Goal: Task Accomplishment & Management: Complete application form

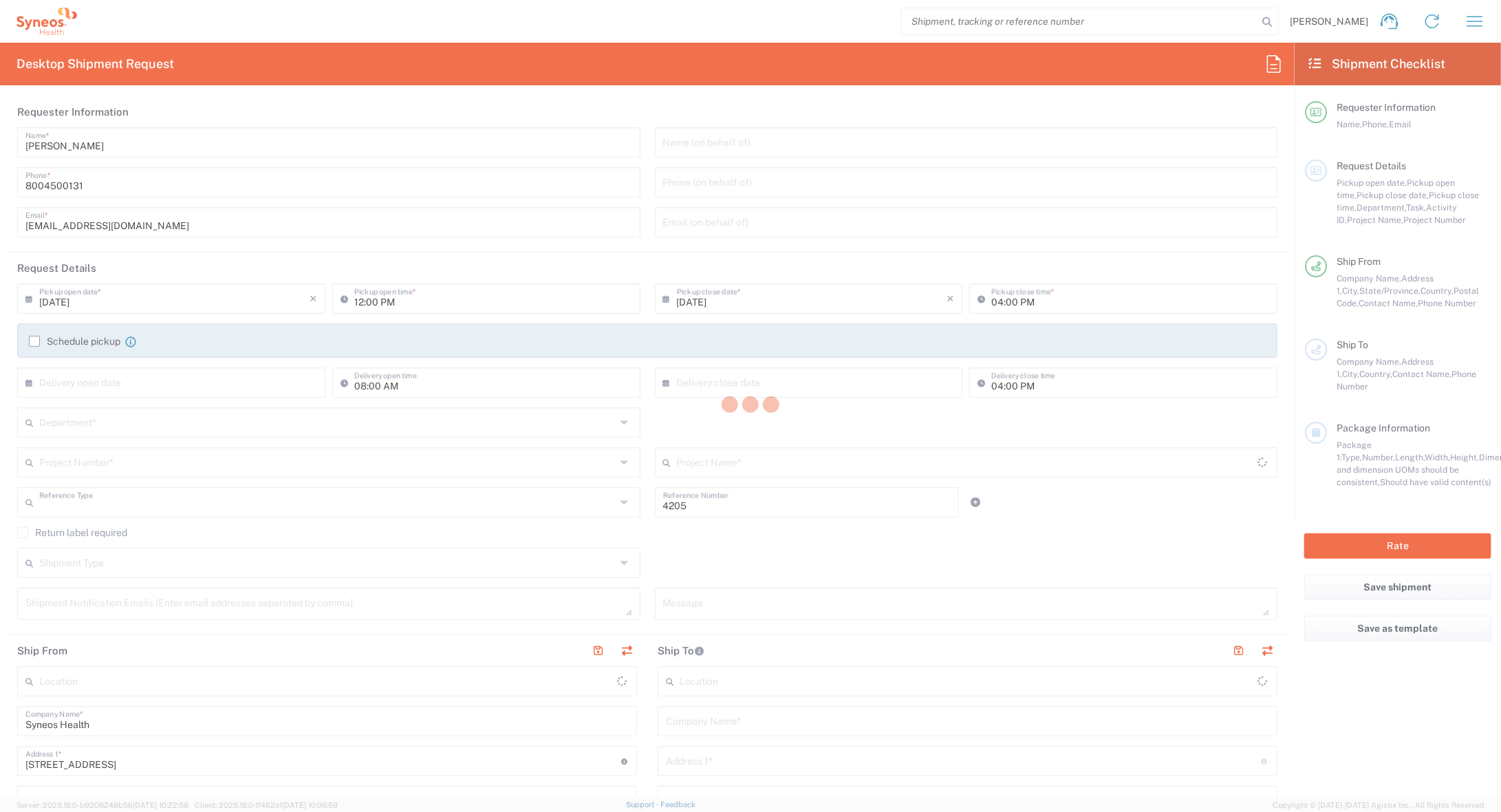
type input "Department"
type input "[US_STATE]"
type input "[GEOGRAPHIC_DATA]"
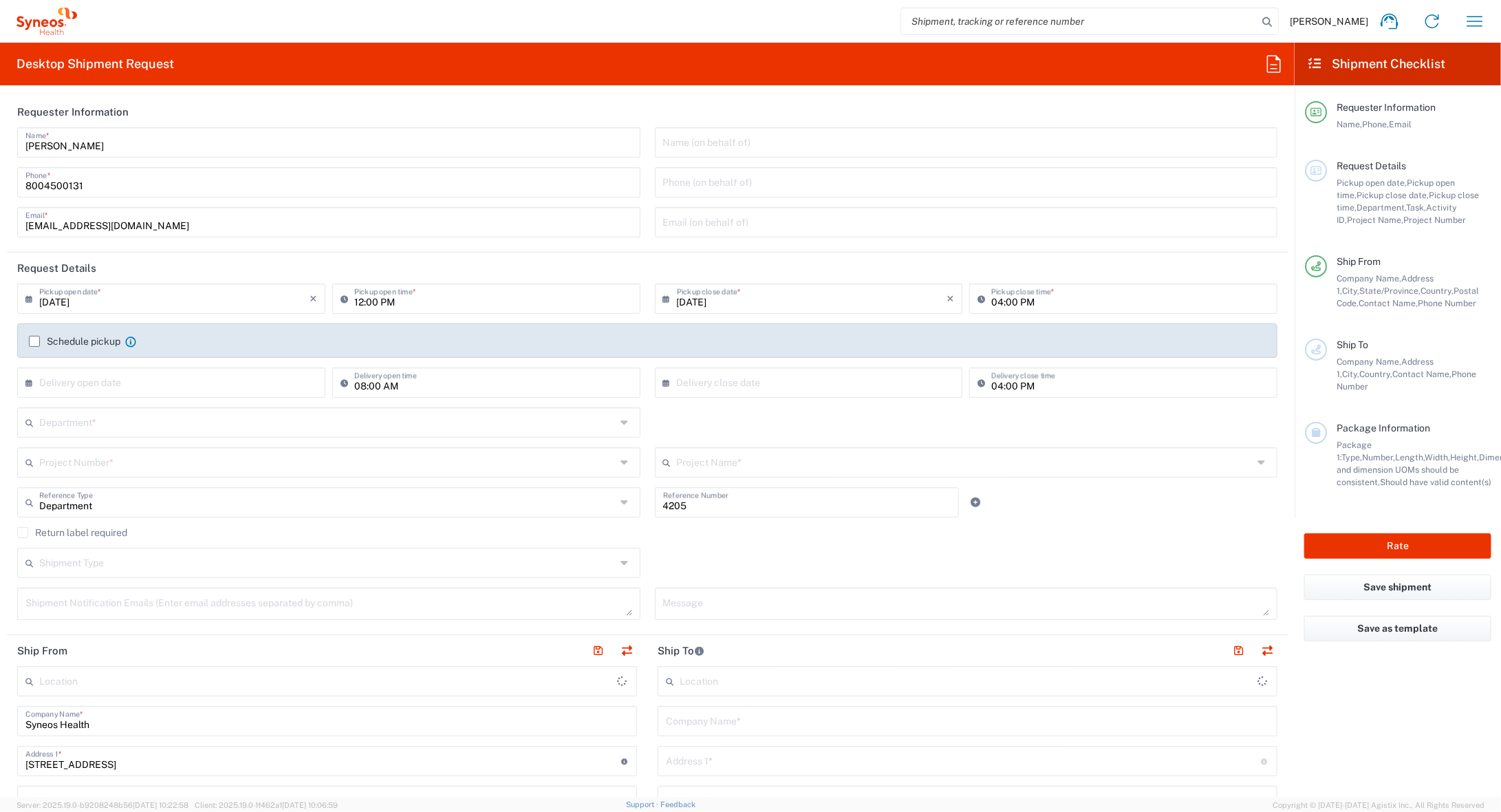
type input "Syneos Health Commercial Servi- [GEOGRAPHIC_DATA] [GEOGRAPHIC_DATA]"
click at [133, 159] on div "[PERSON_NAME] Name * [PHONE_NUMBER] Phone * [EMAIL_ADDRESS][DOMAIN_NAME] Email *" at bounding box center [329, 186] width 638 height 119
click at [132, 151] on input "[PERSON_NAME]" at bounding box center [328, 141] width 607 height 24
click at [130, 147] on input "[PERSON_NAME]" at bounding box center [328, 141] width 607 height 24
click at [131, 145] on input "[PERSON_NAME]" at bounding box center [328, 141] width 607 height 24
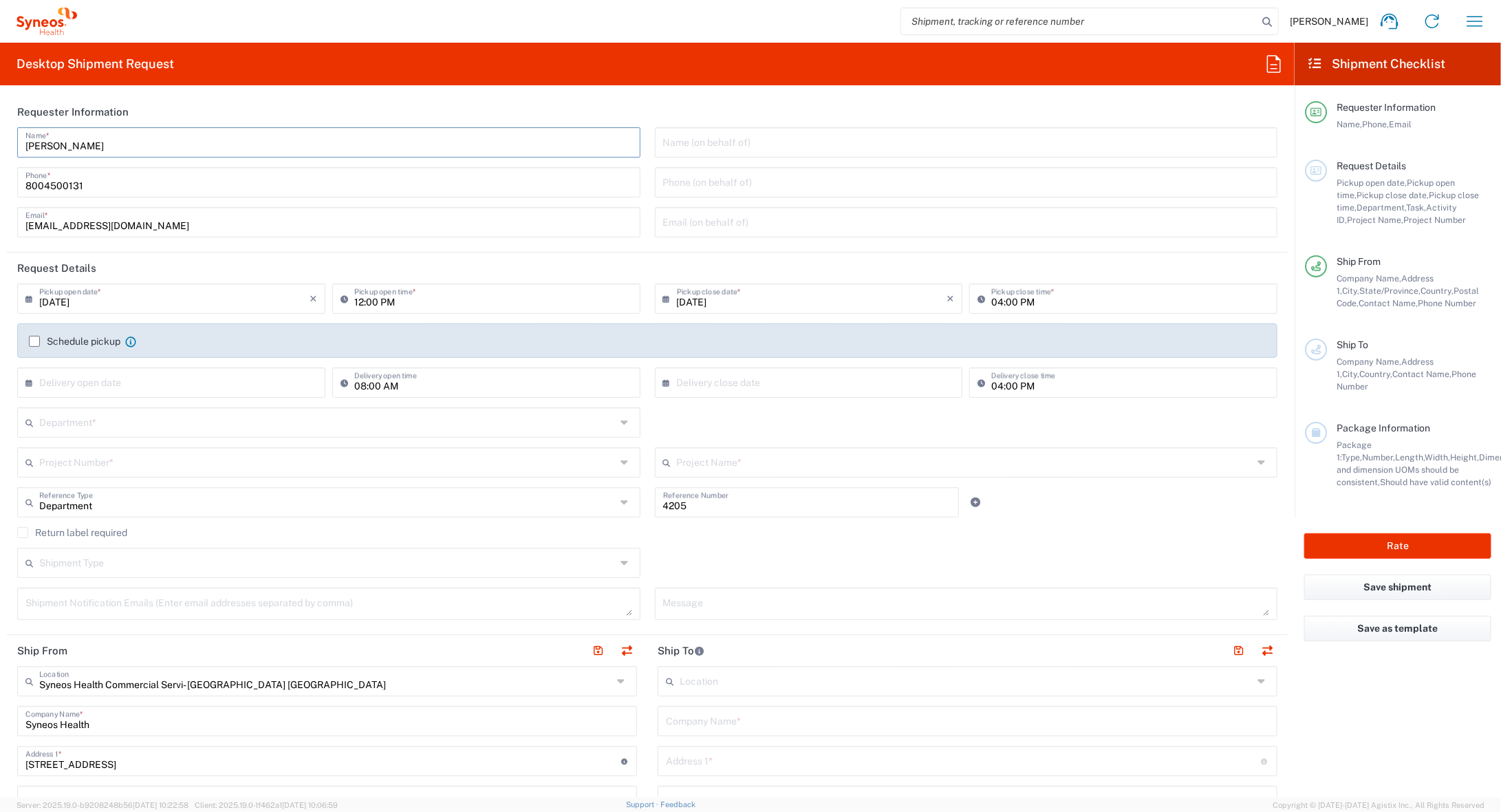
click at [129, 145] on input "[PERSON_NAME]" at bounding box center [328, 141] width 607 height 24
drag, startPoint x: 126, startPoint y: 140, endPoint x: 176, endPoint y: 118, distance: 54.6
click at [0, 119] on html "[PERSON_NAME] Home Shipment estimator Shipment tracking Desktop shipment reques…" at bounding box center [750, 406] width 1501 height 812
type input "Syneos Deployments"
click at [232, 117] on header "Requester Information" at bounding box center [647, 111] width 1281 height 31
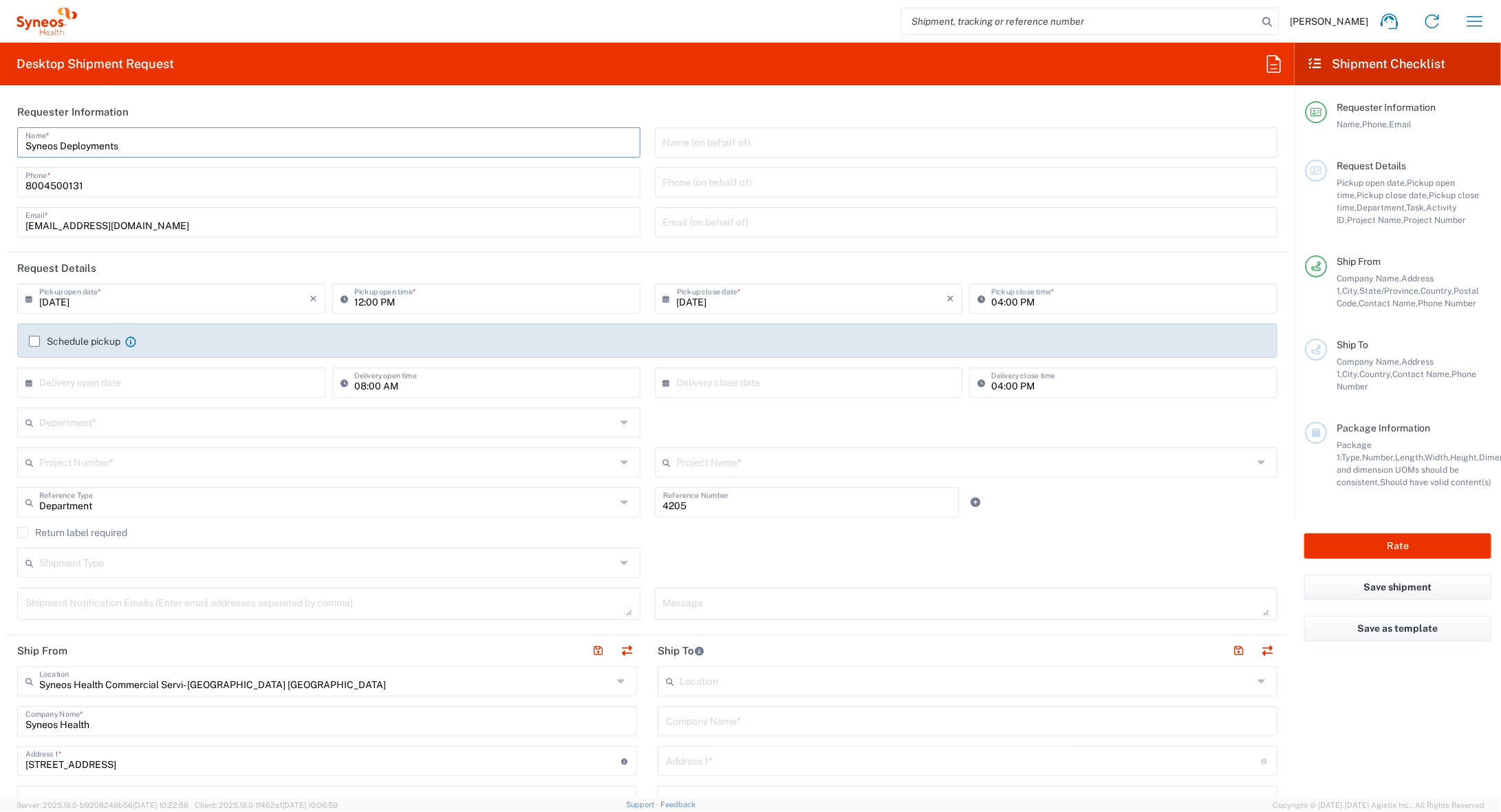
drag, startPoint x: 188, startPoint y: 141, endPoint x: 293, endPoint y: 264, distance: 161.7
click at [17, 135] on div "Syneos Deployments Name *" at bounding box center [328, 142] width 623 height 30
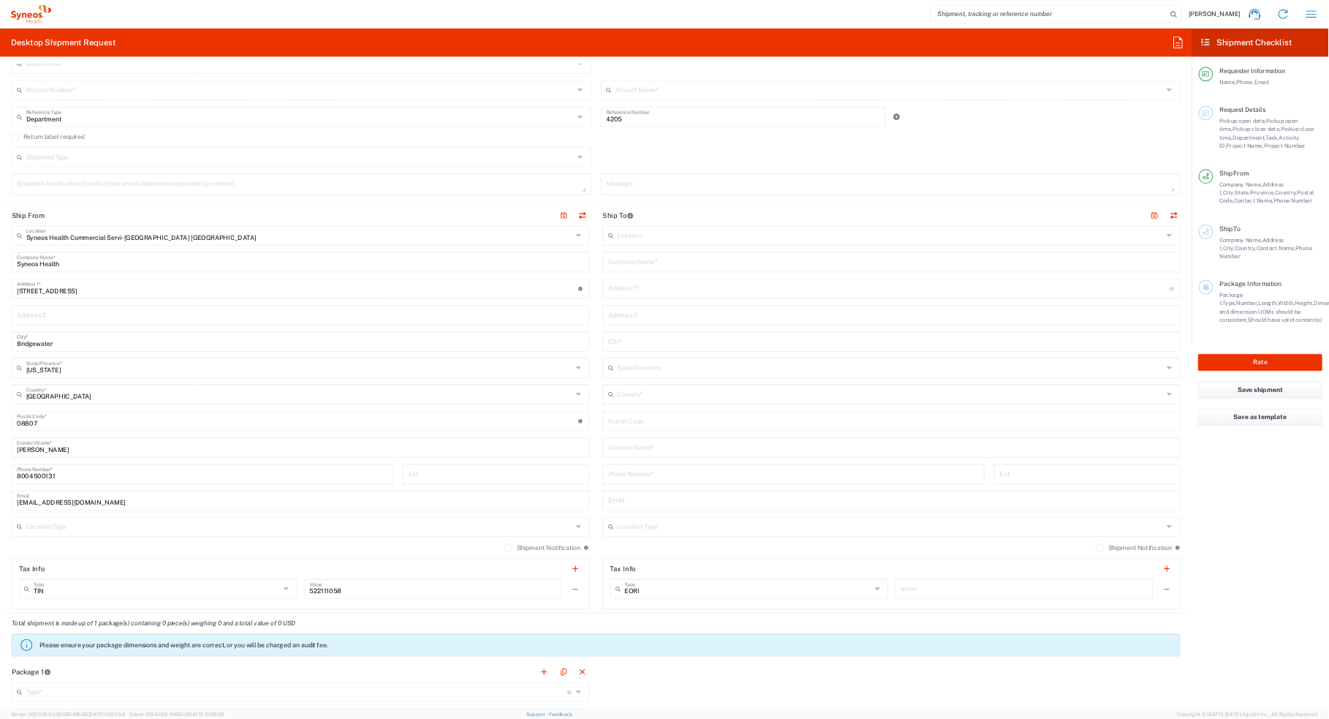
scroll to position [439, 0]
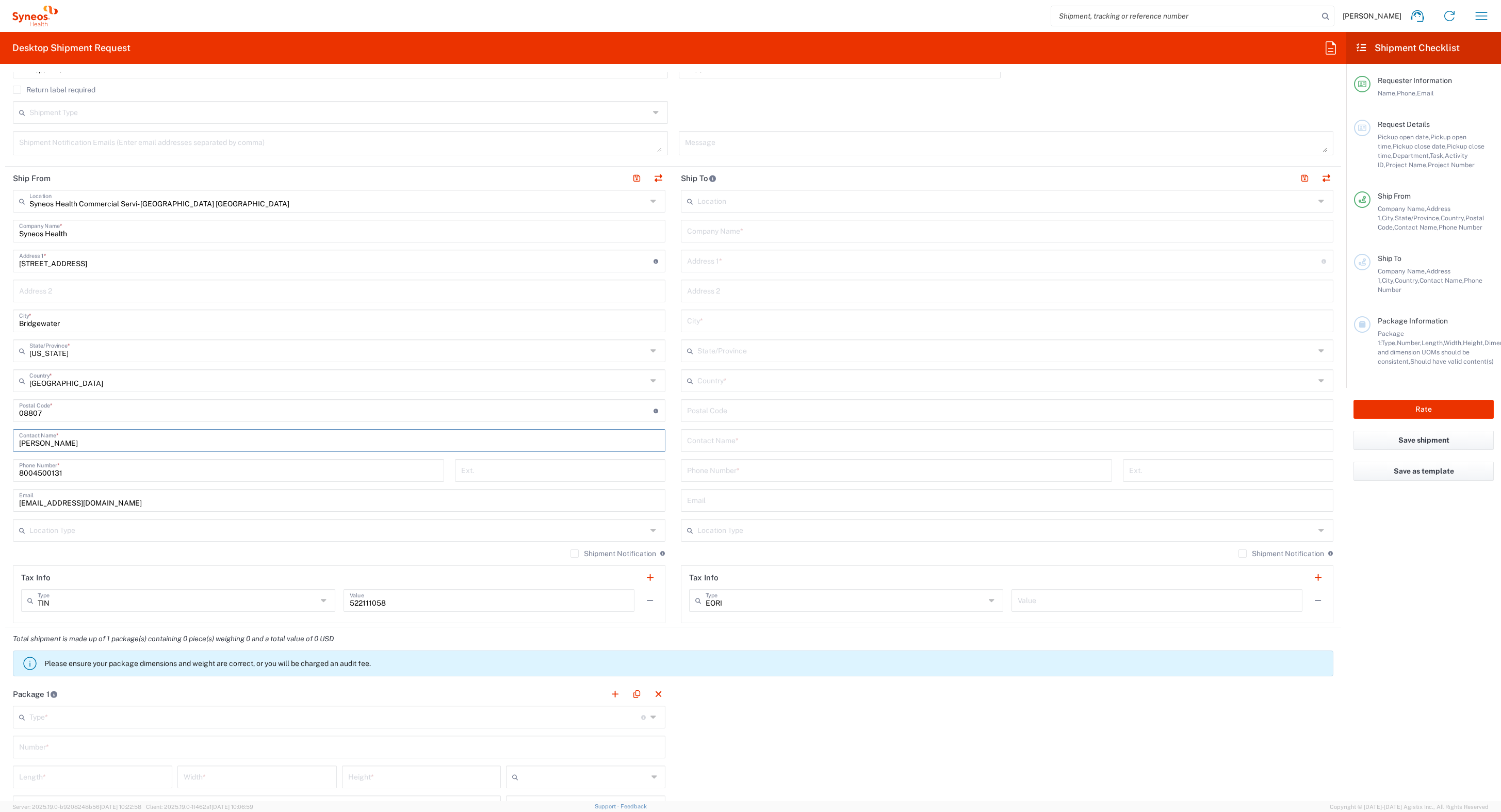
drag, startPoint x: 76, startPoint y: 448, endPoint x: -34, endPoint y: 423, distance: 112.8
click at [0, 423] on html "[PERSON_NAME] Home Shipment estimator Shipment tracking Desktop shipment reques…" at bounding box center [750, 406] width 1501 height 812
paste input "Syneos Deployments"
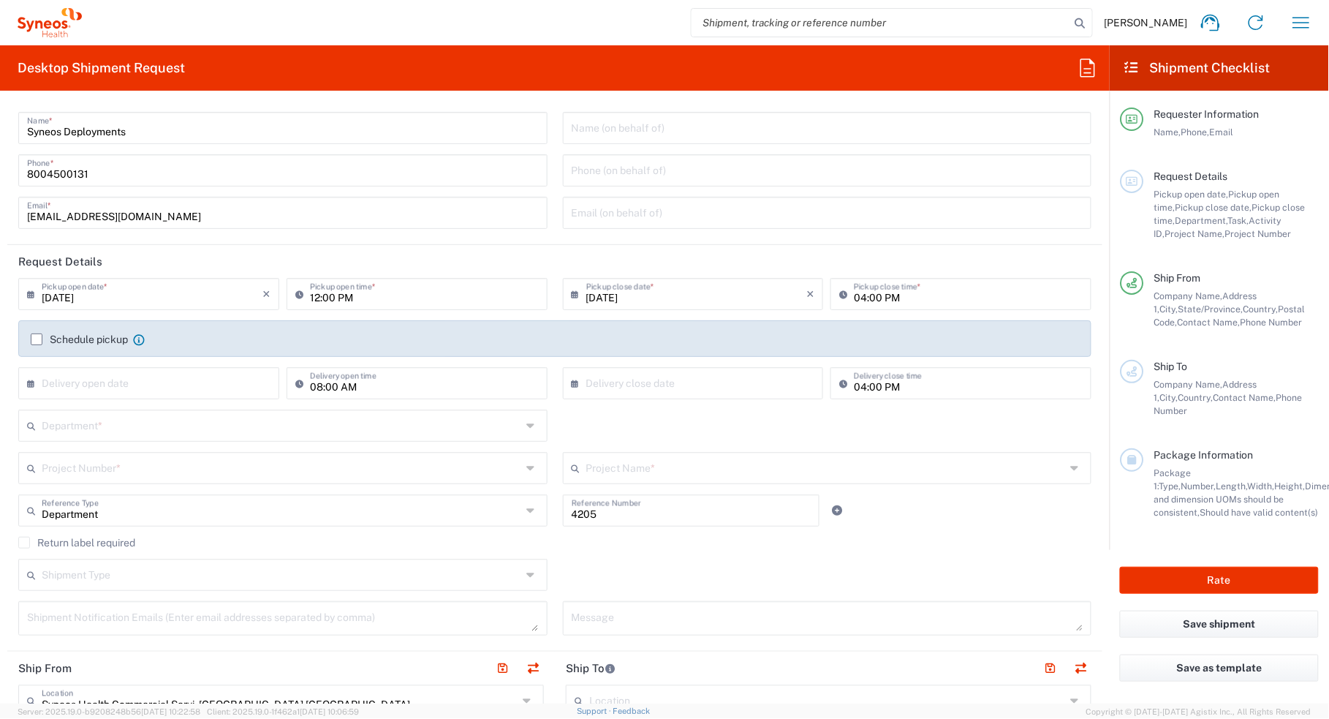
scroll to position [0, 0]
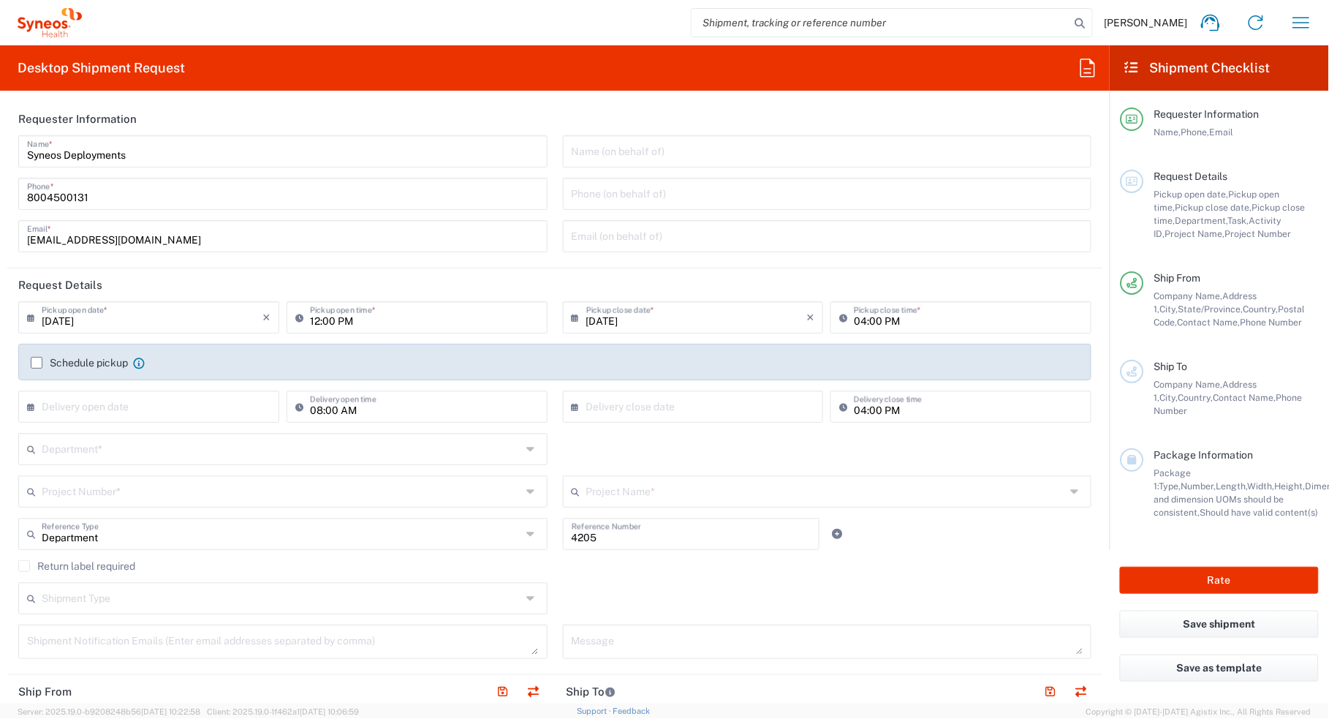
type input "Syneos Deployments"
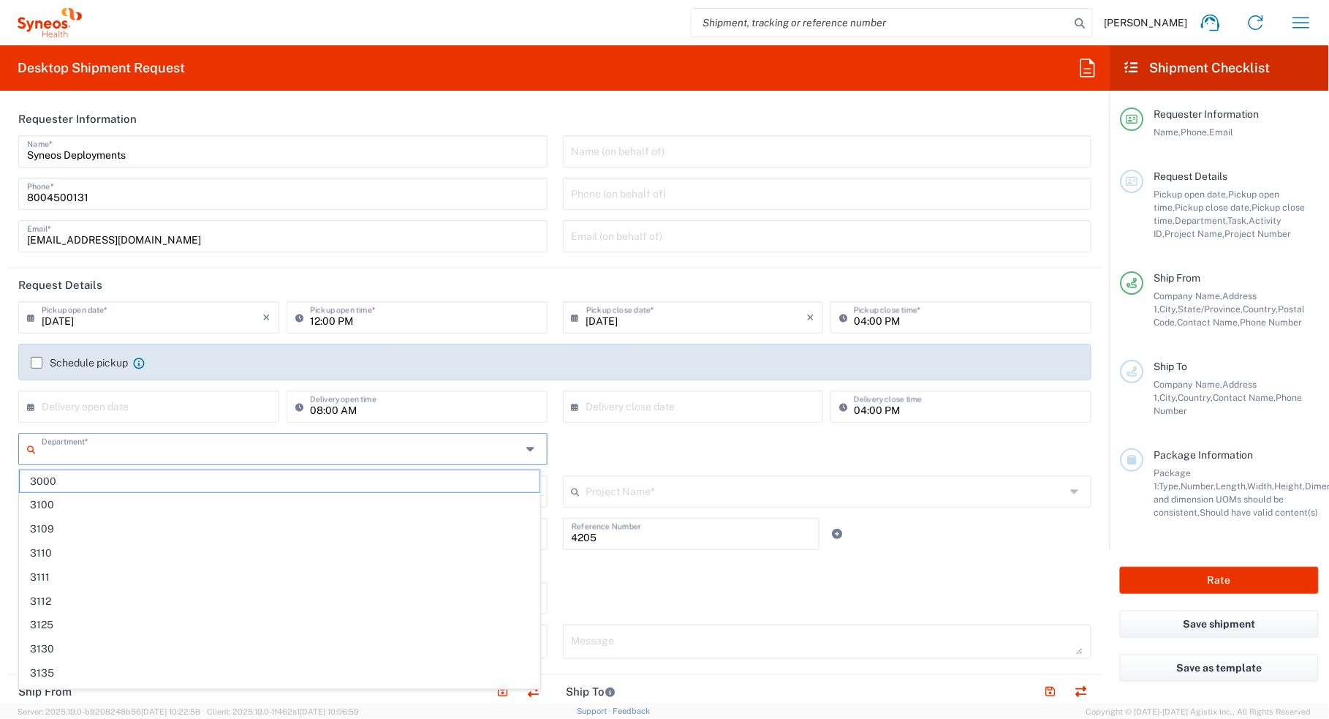
click at [151, 455] on input "text" at bounding box center [282, 448] width 480 height 26
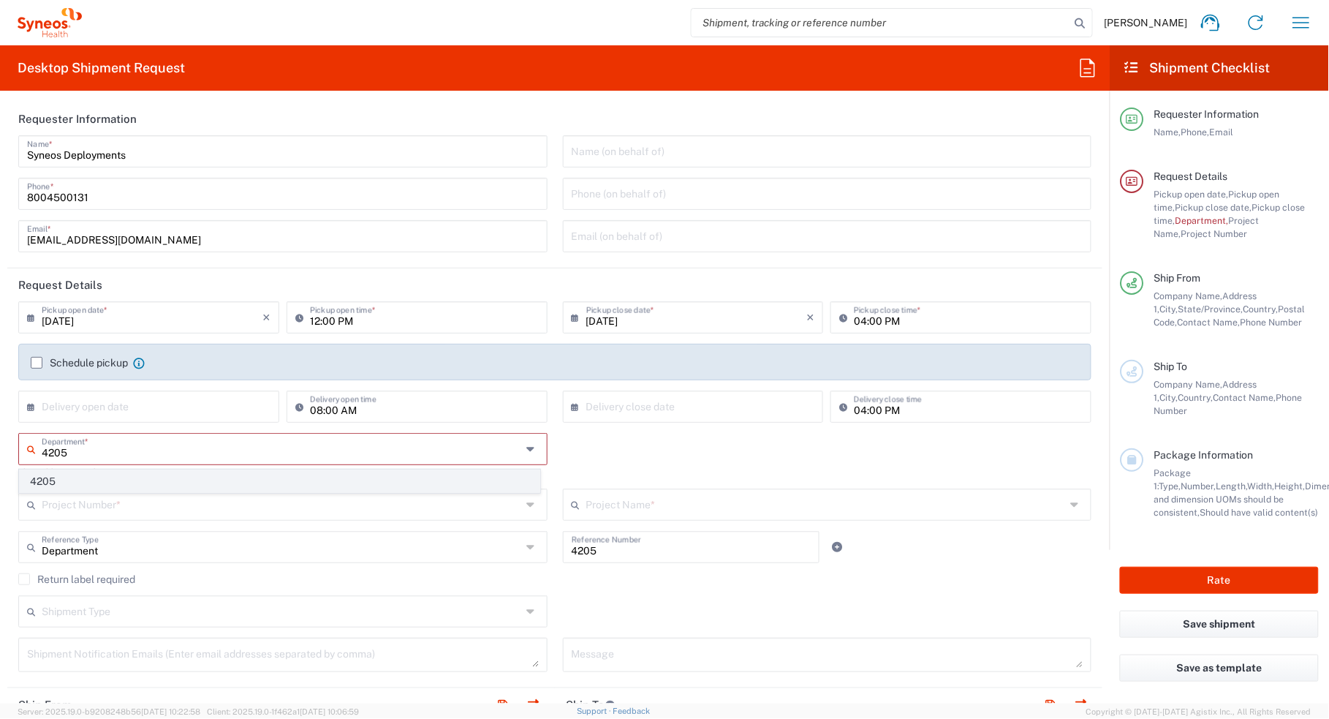
type input "4205"
click at [118, 477] on span "4205" at bounding box center [280, 481] width 520 height 23
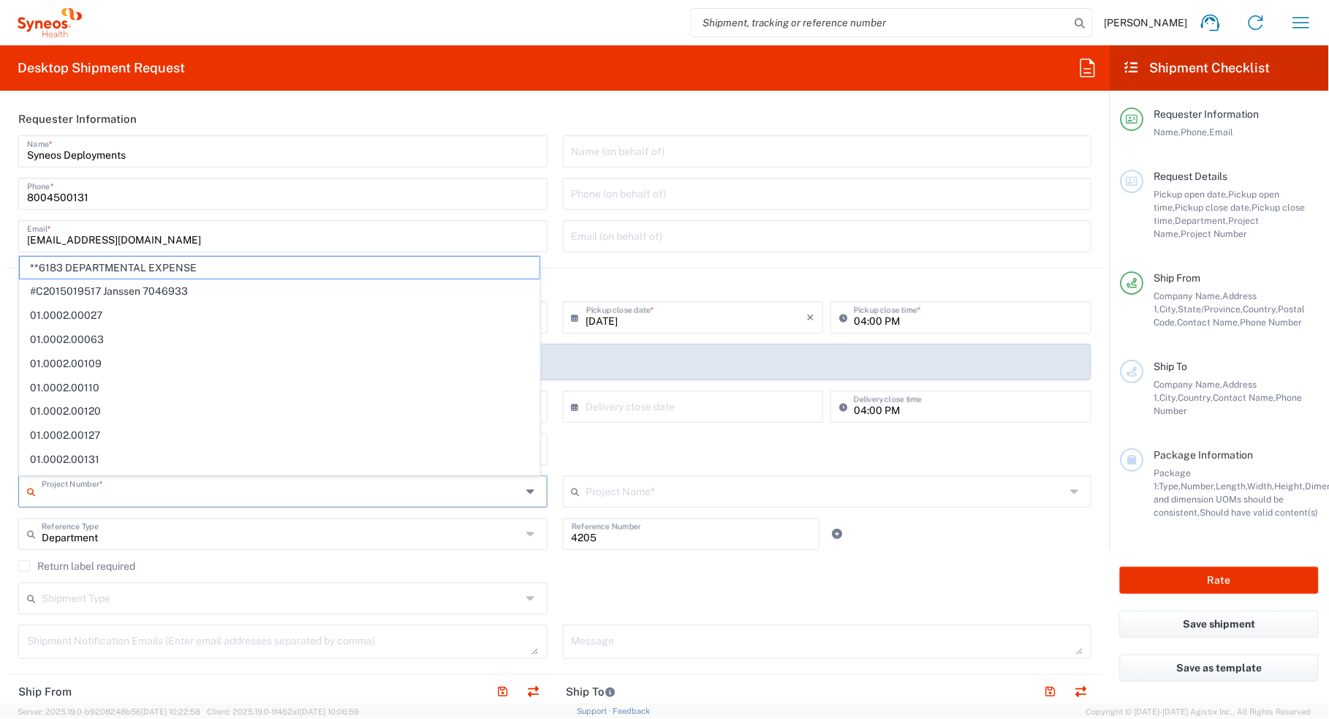
click at [183, 495] on input "text" at bounding box center [282, 490] width 480 height 26
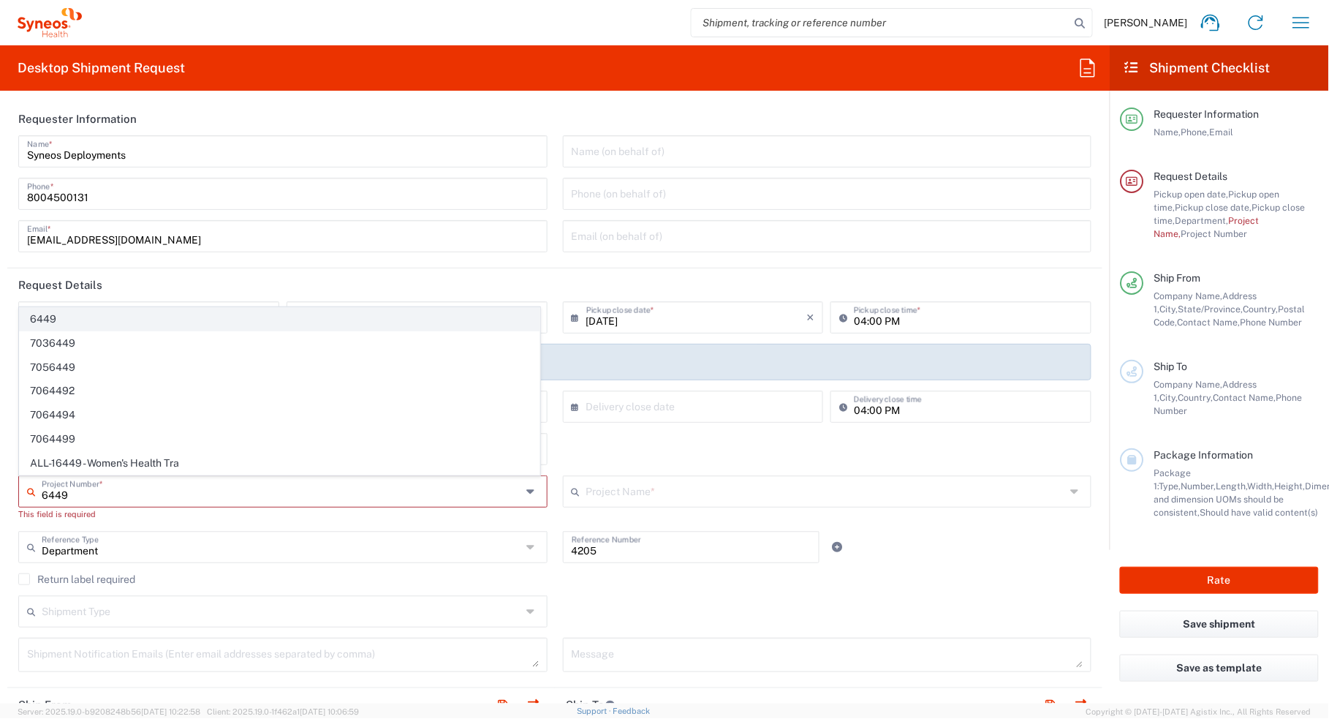
type input "6449"
click at [85, 312] on span "6449" at bounding box center [280, 319] width 520 height 23
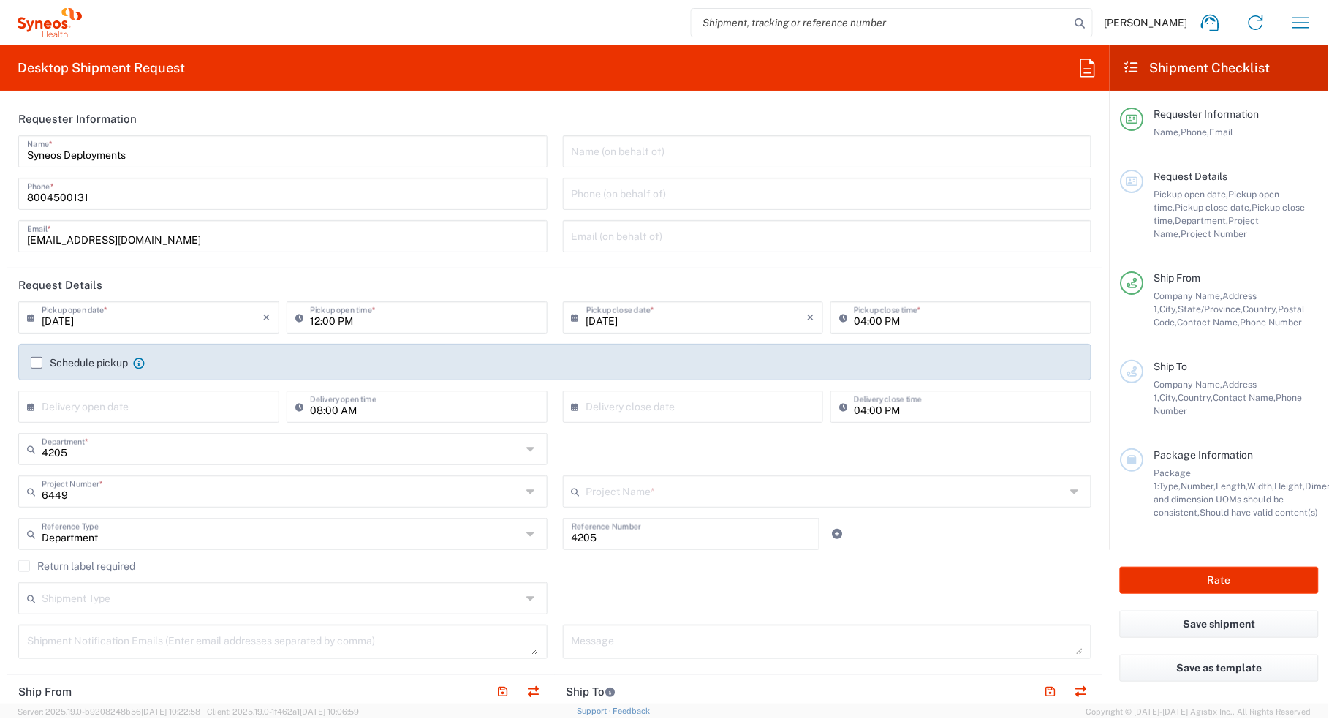
type input "MMS-US_Alnylam Pharma_MMS"
click at [119, 563] on label "Return label required" at bounding box center [76, 566] width 117 height 12
click at [24, 566] on input "Return label required" at bounding box center [24, 566] width 0 height 0
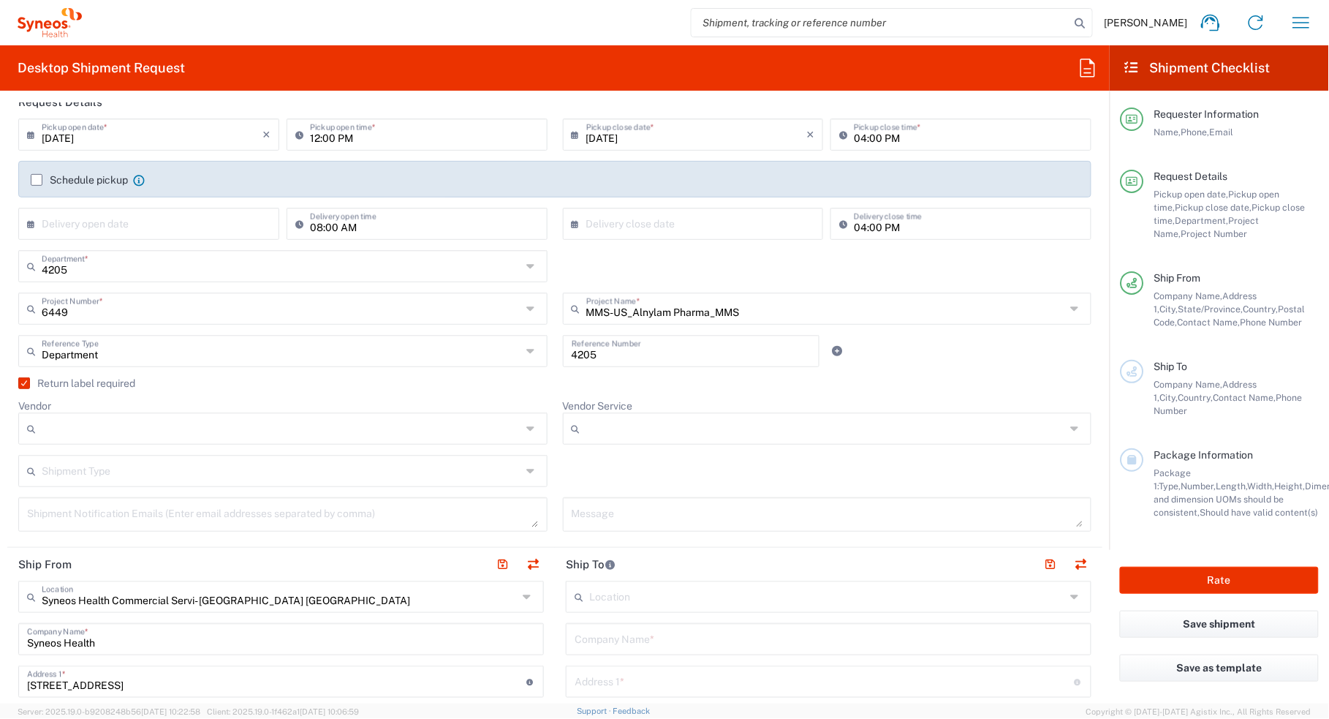
click at [198, 435] on input "Vendor" at bounding box center [282, 428] width 480 height 23
click at [203, 508] on span "UPS" at bounding box center [280, 508] width 520 height 23
type input "UPS"
click at [644, 426] on input "Vendor Service" at bounding box center [826, 428] width 480 height 23
click at [634, 466] on span "Ground" at bounding box center [817, 460] width 520 height 23
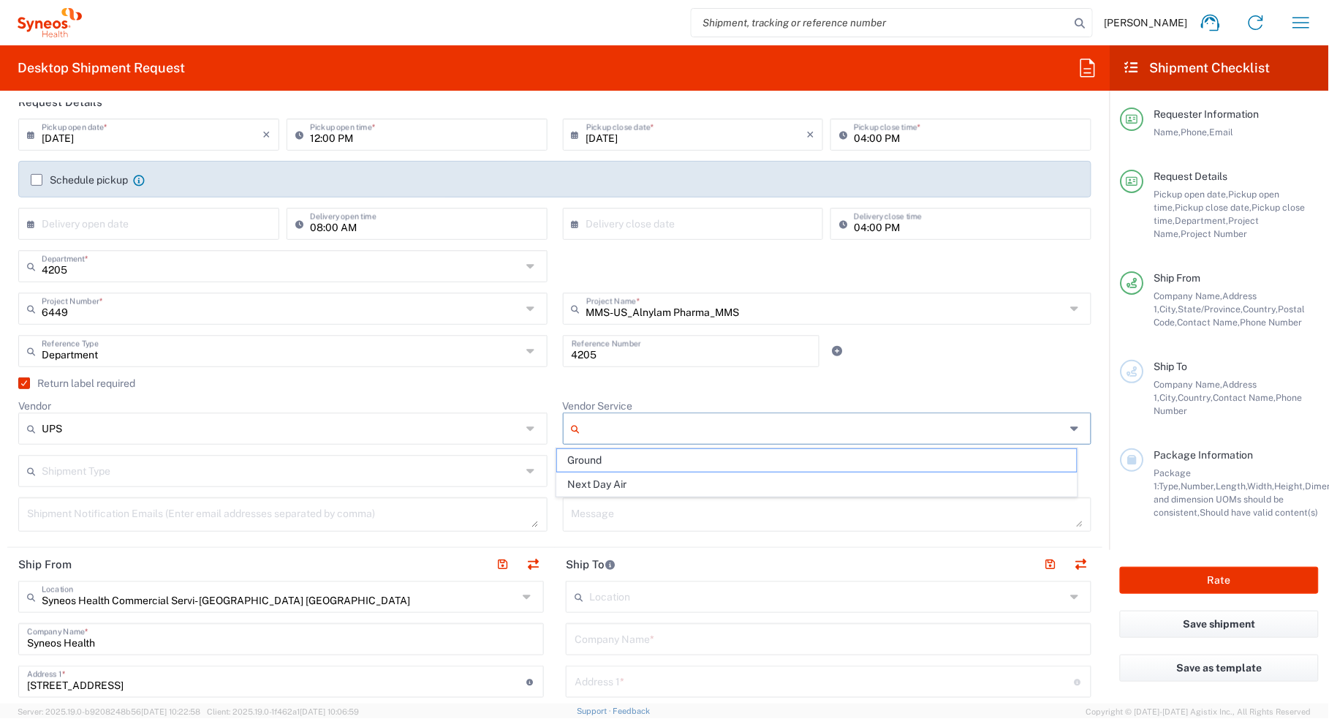
type input "Ground"
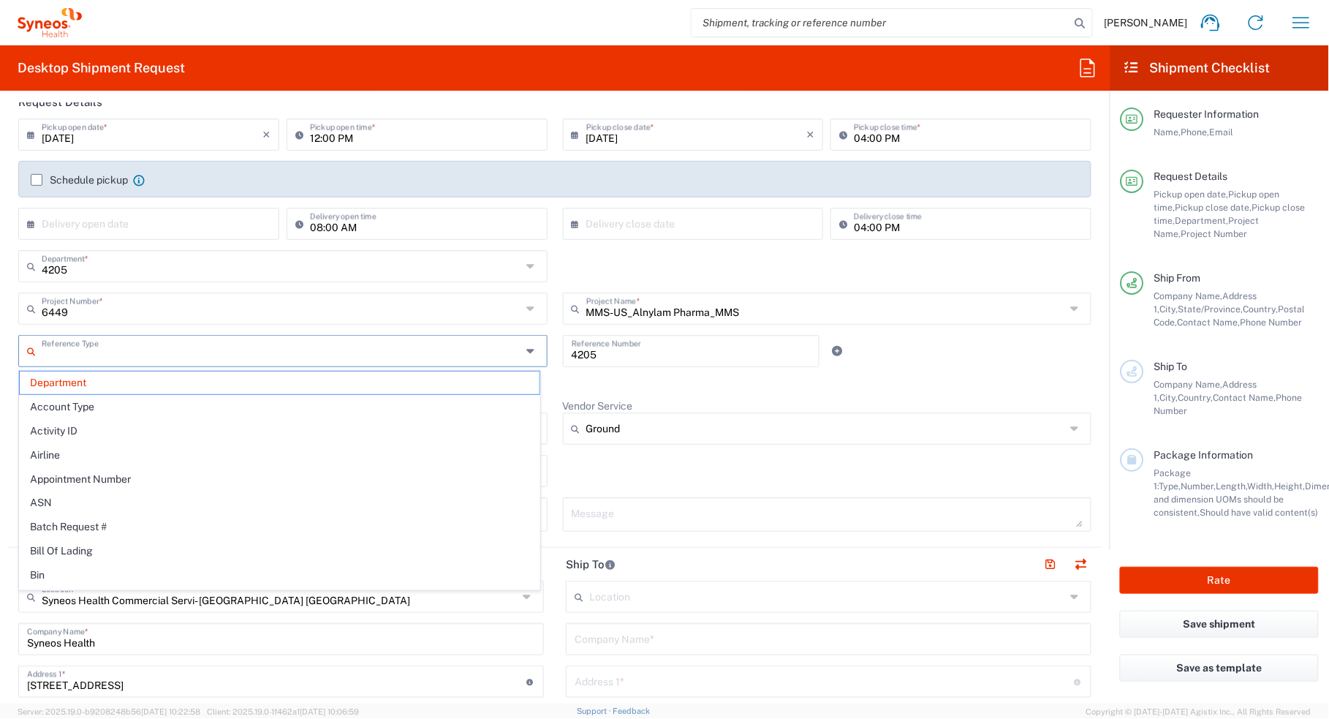
click at [128, 352] on input "text" at bounding box center [282, 350] width 480 height 26
click at [159, 349] on input "text" at bounding box center [282, 350] width 480 height 26
click at [610, 385] on agx-checkbox-control "Return label required" at bounding box center [554, 383] width 1073 height 12
type input "Department"
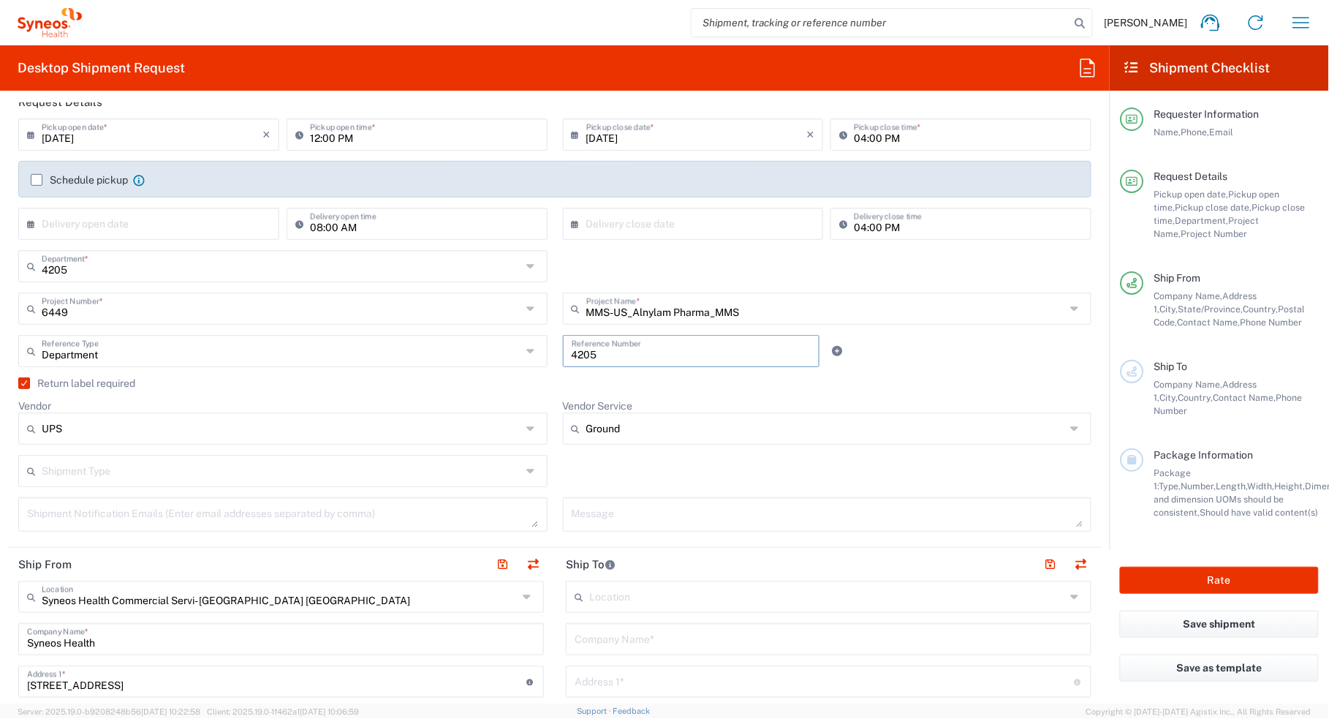
click at [621, 352] on input "4205" at bounding box center [691, 350] width 239 height 26
paste input "INC2654816"
type input "INC2654816"
click at [445, 360] on input "text" at bounding box center [282, 350] width 480 height 26
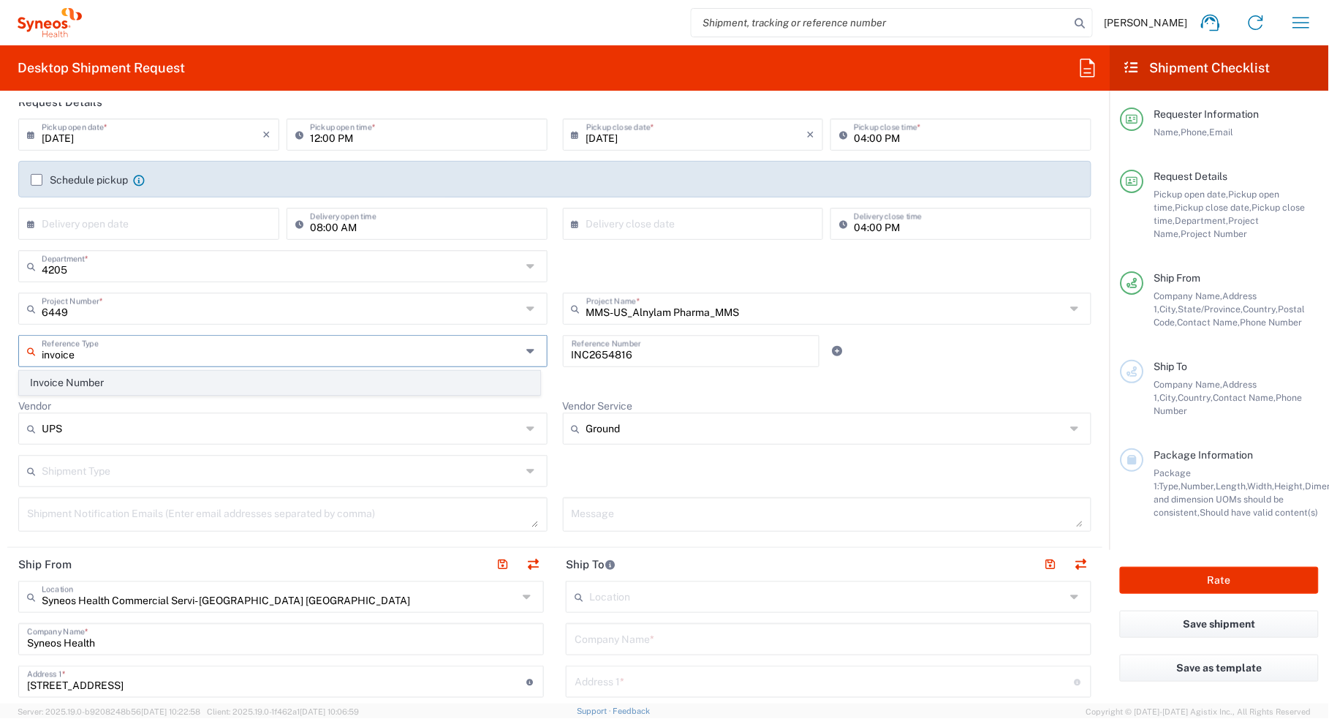
click at [412, 387] on span "Invoice Number" at bounding box center [280, 382] width 520 height 23
type input "Invoice Number"
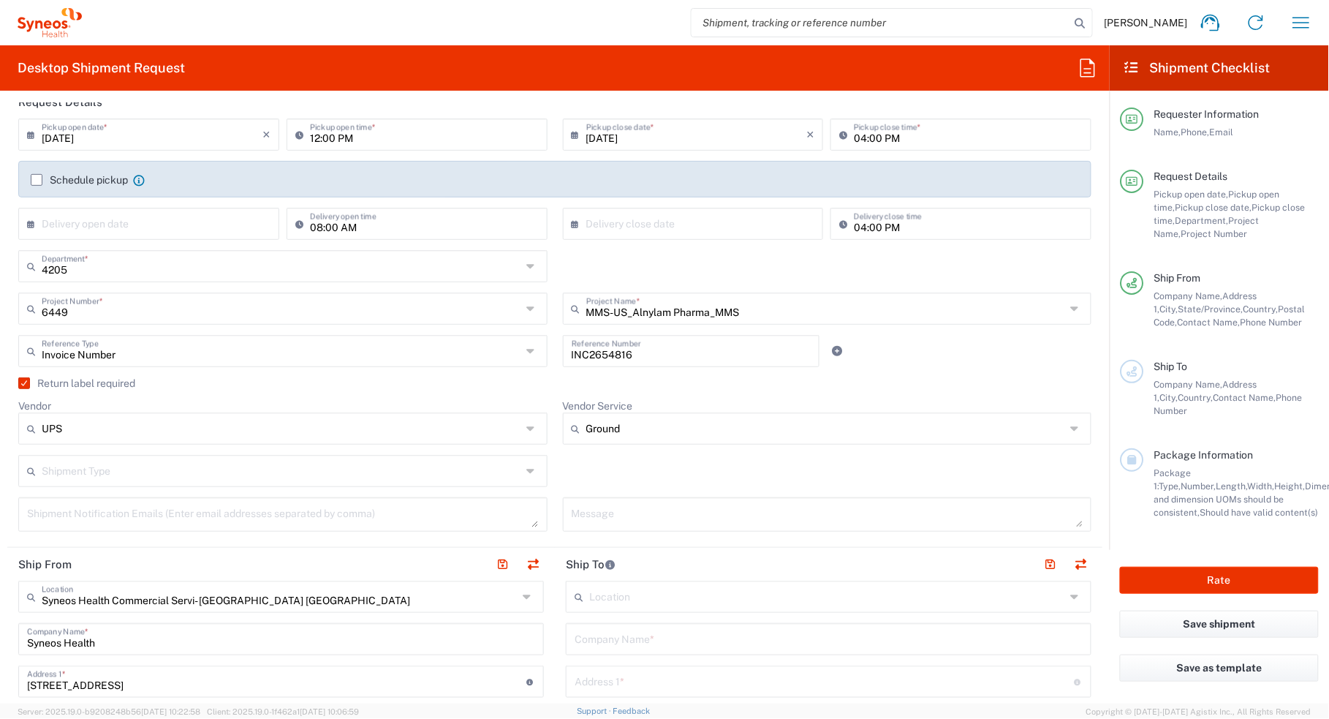
click at [550, 387] on agx-checkbox-control "Return label required" at bounding box center [554, 383] width 1073 height 12
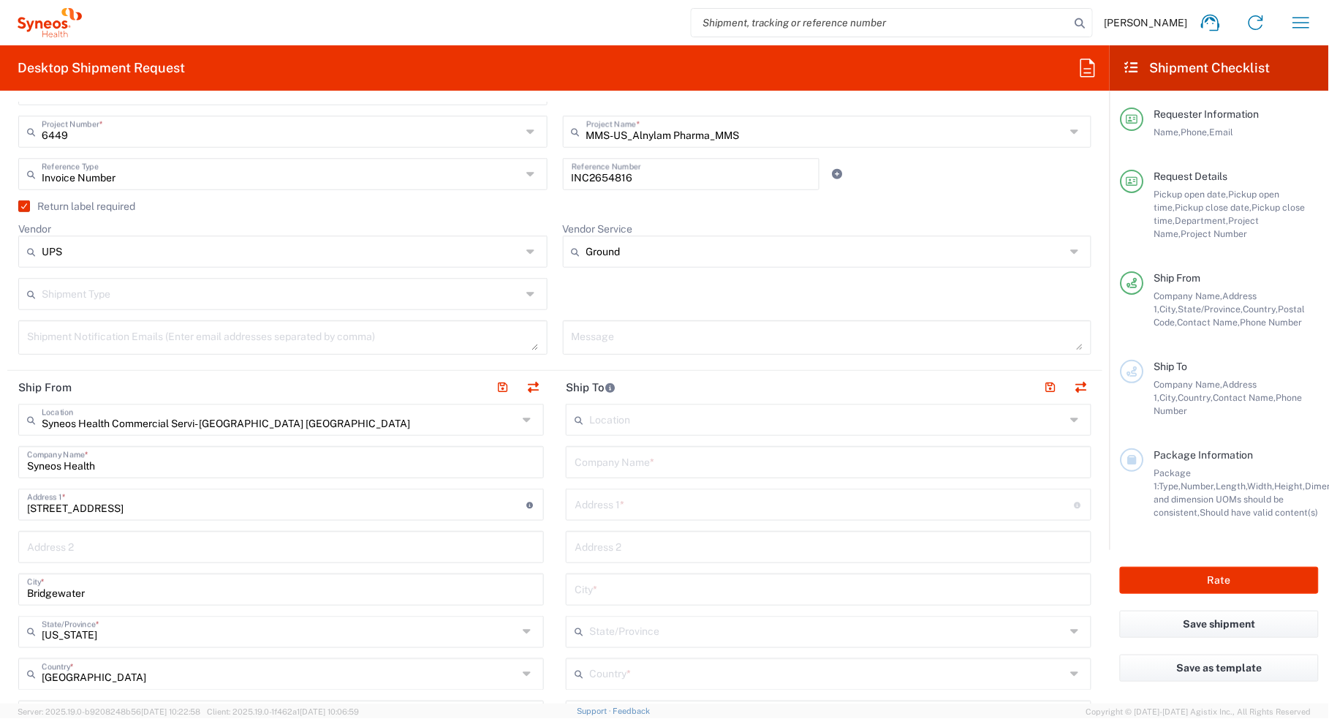
scroll to position [366, 0]
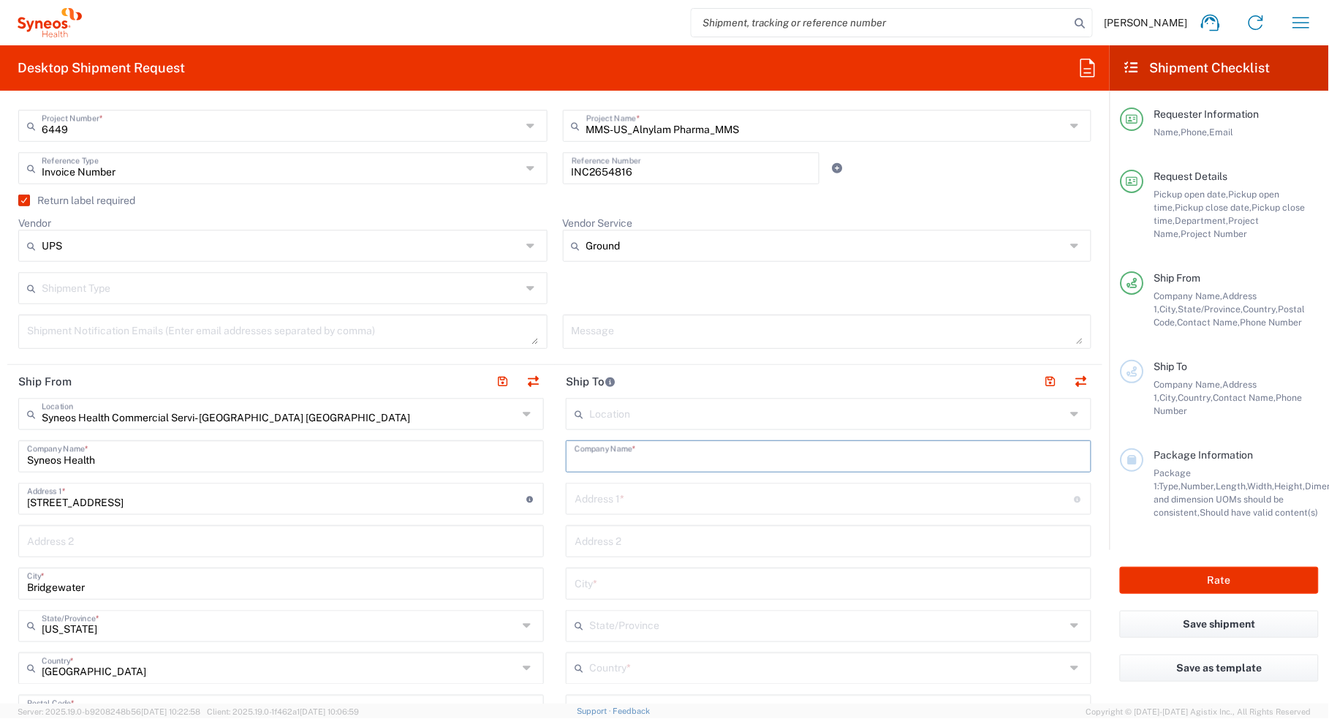
click at [602, 462] on input "text" at bounding box center [829, 455] width 508 height 26
paste input "[PERSON_NAME]"
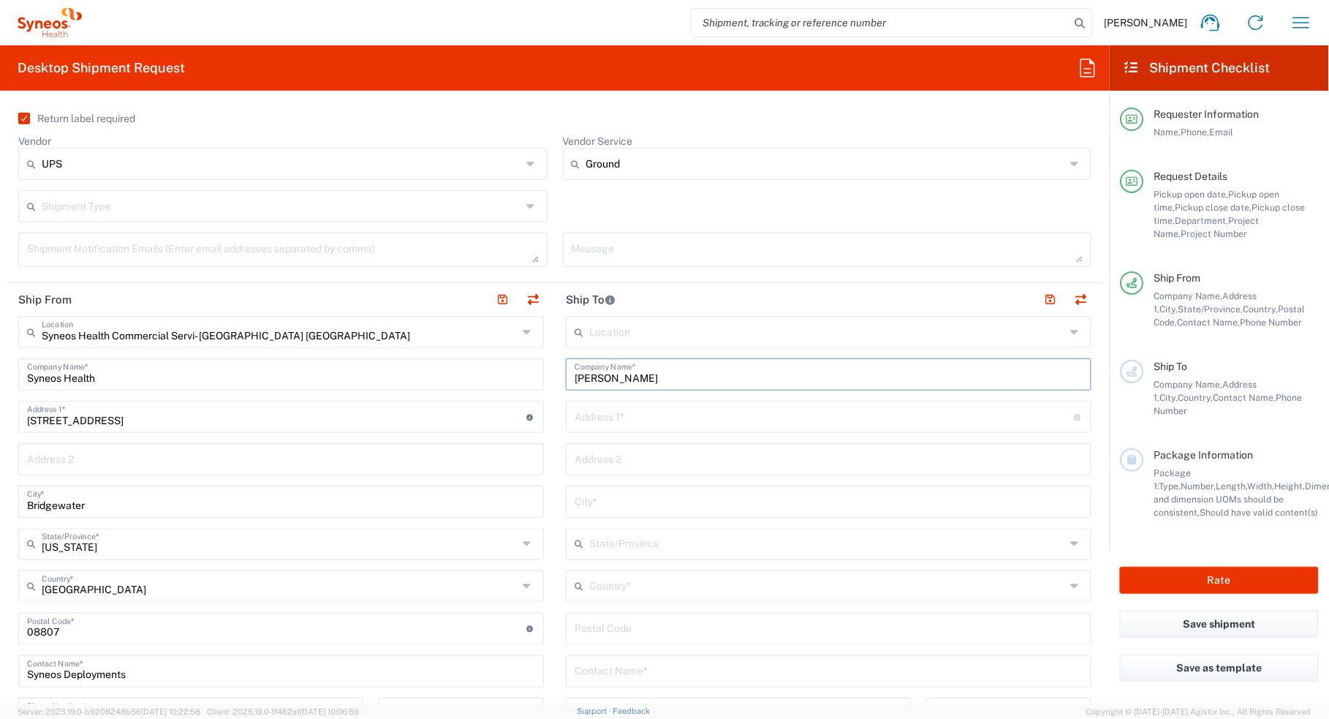
scroll to position [548, 0]
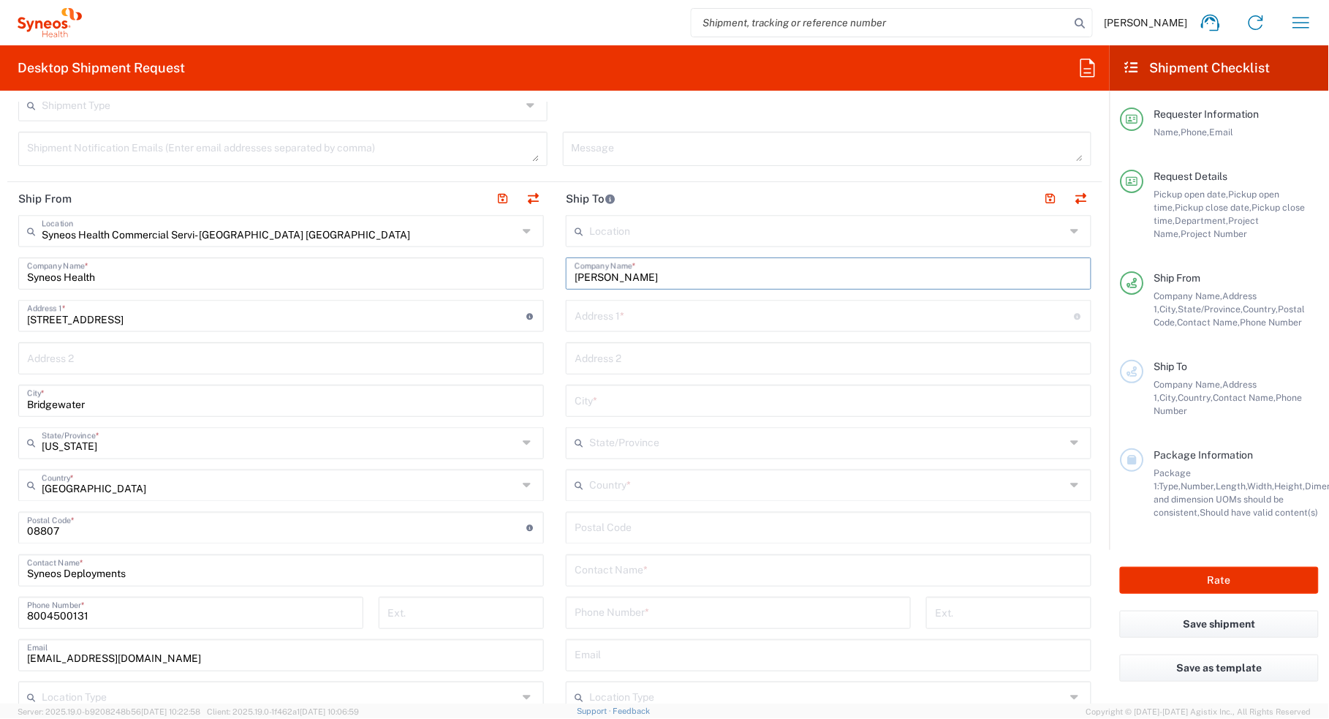
type input "[PERSON_NAME]"
click at [621, 570] on input "text" at bounding box center [829, 569] width 508 height 26
paste input "[PERSON_NAME]"
type input "[PERSON_NAME]"
click at [670, 333] on div "Location [PERSON_NAME] LLC-[GEOGRAPHIC_DATA] [GEOGRAPHIC_DATA] [GEOGRAPHIC_DATA…" at bounding box center [829, 522] width 526 height 614
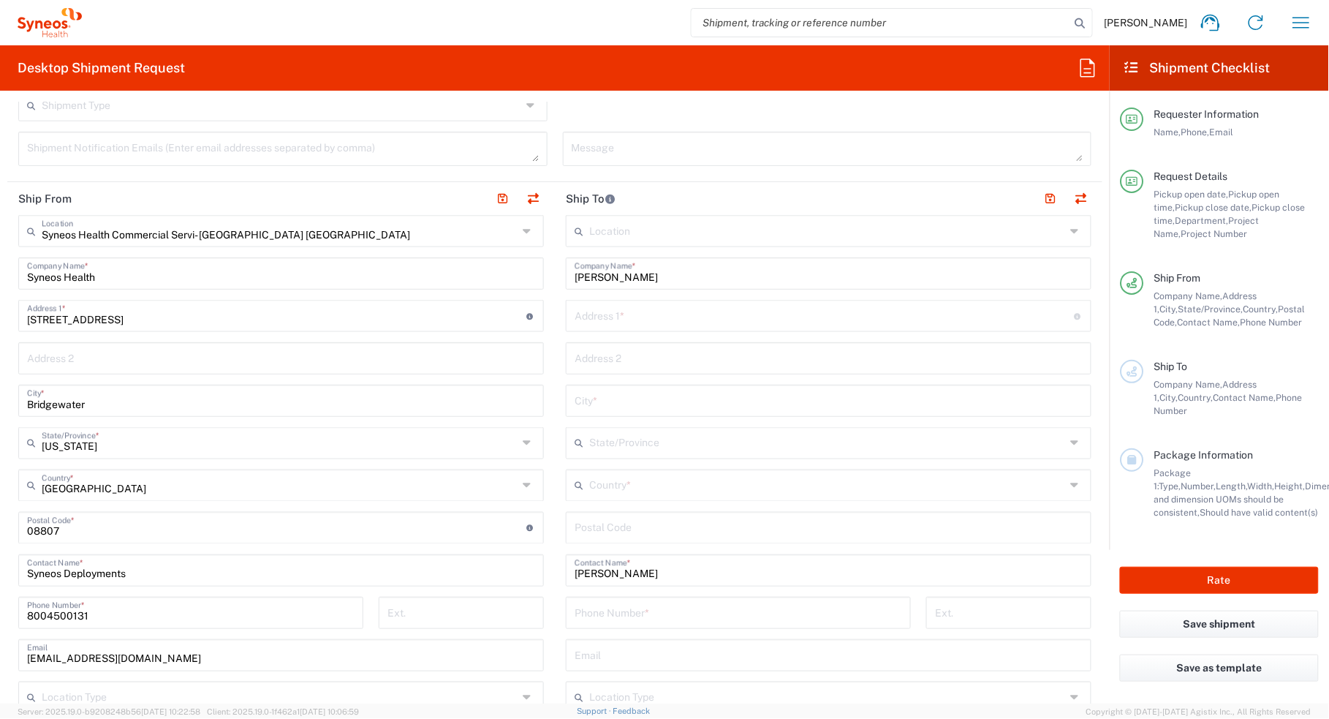
click at [664, 320] on input "text" at bounding box center [825, 315] width 500 height 26
paste input "[STREET_ADDRESS]"
type input "[STREET_ADDRESS]"
click at [641, 402] on input "text" at bounding box center [829, 400] width 508 height 26
paste input "Homestead"
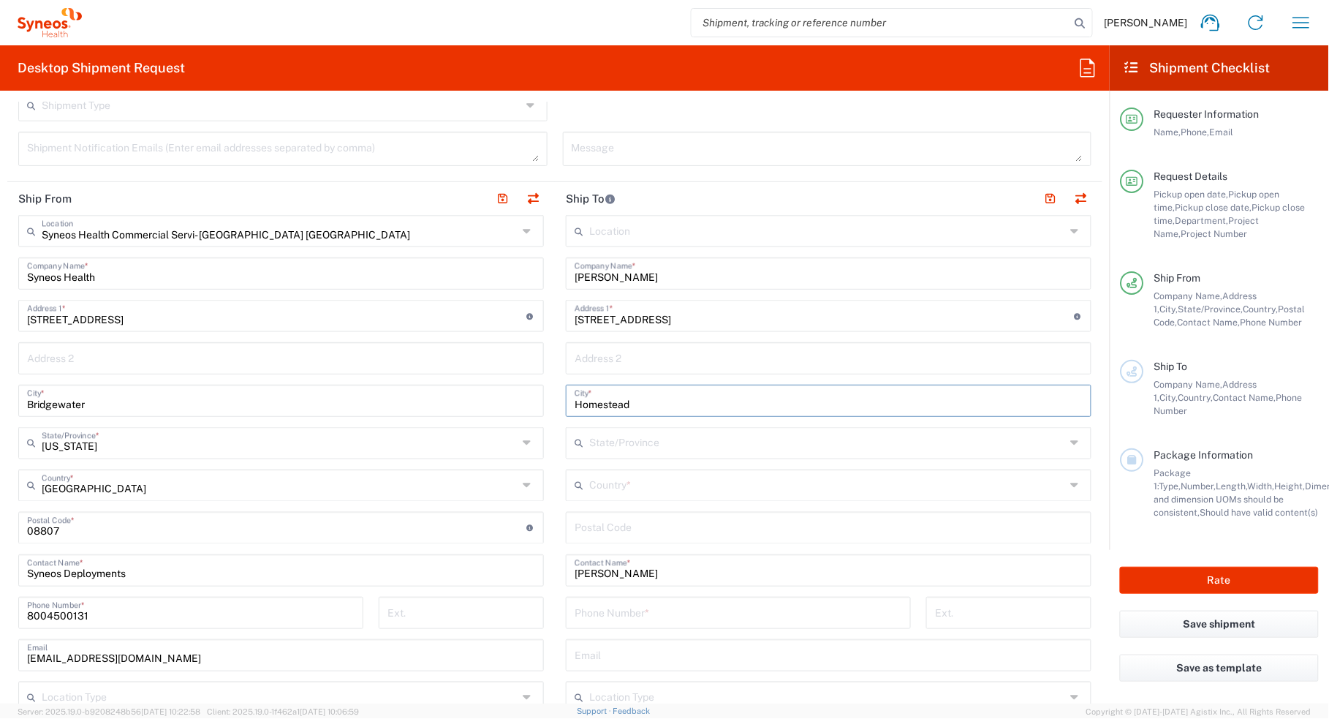
type input "Homestead"
click at [615, 538] on input "undefined" at bounding box center [829, 527] width 508 height 26
paste input "15120"
type input "15120"
click at [640, 616] on input "tel" at bounding box center [739, 612] width 328 height 26
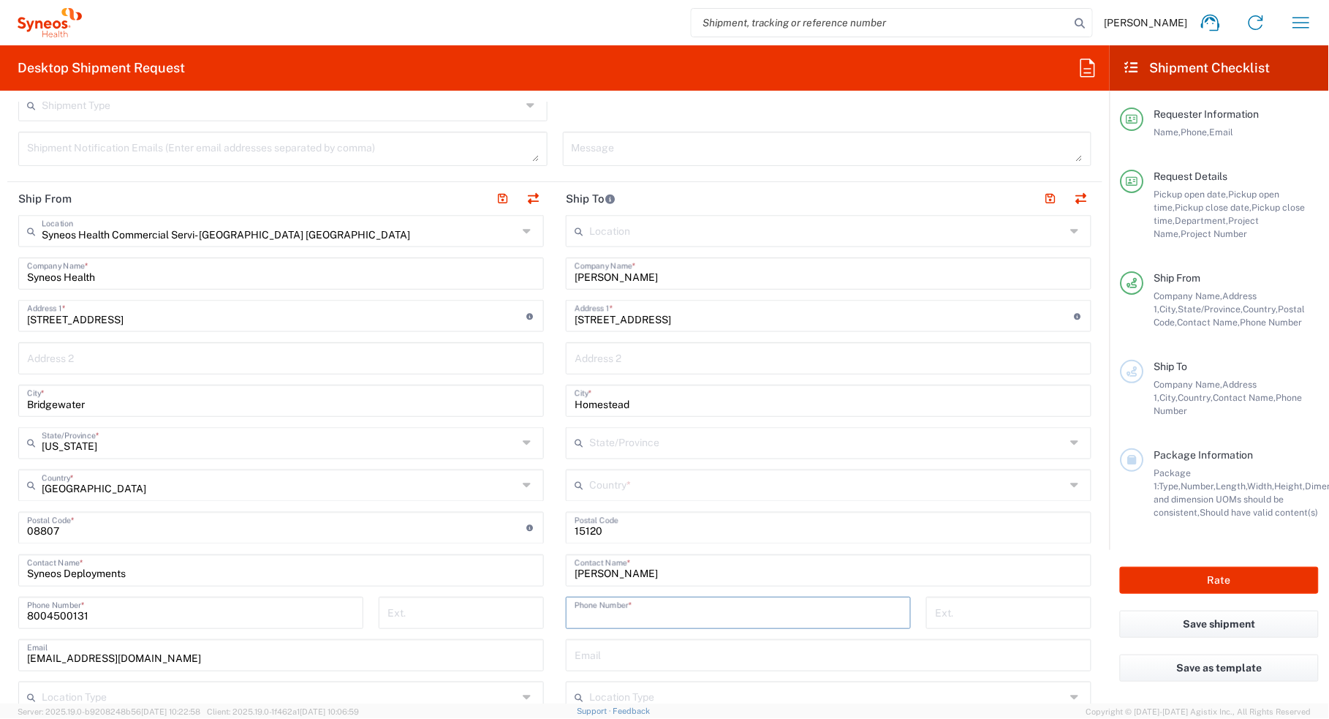
paste input "4126570090"
type input "4126570090"
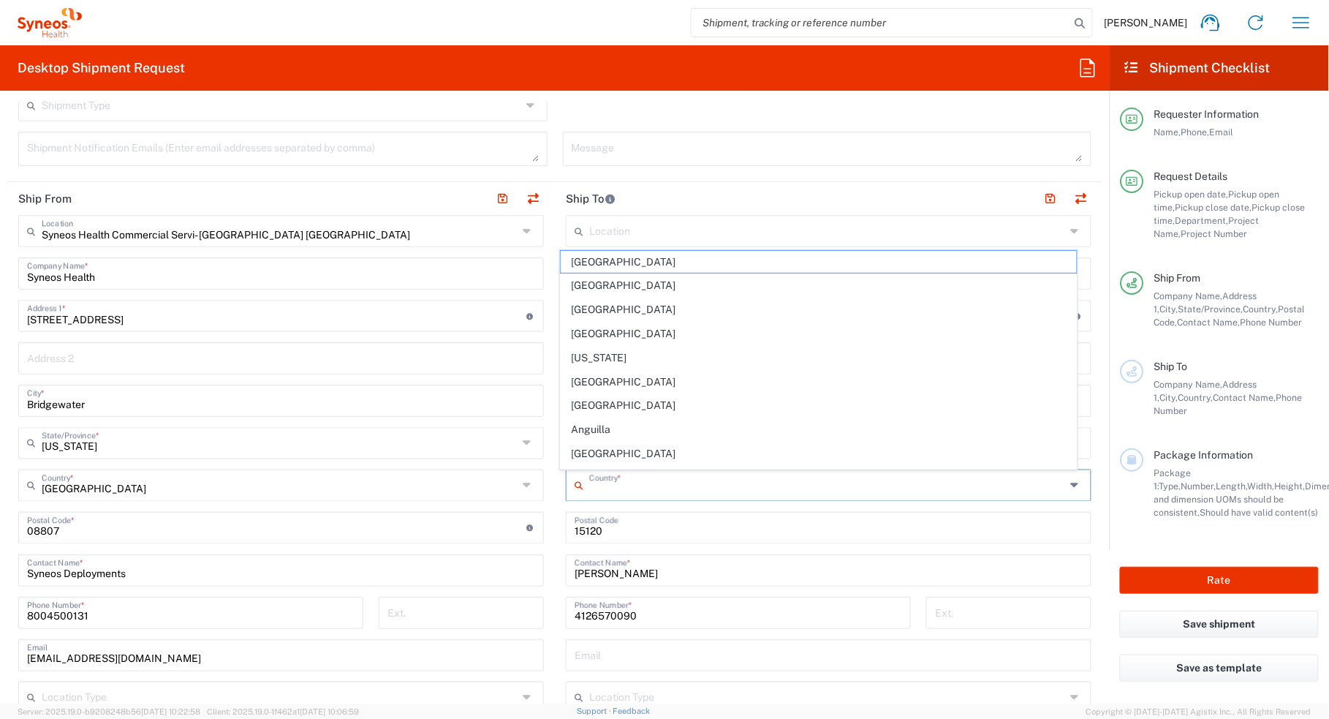
click at [591, 485] on input "text" at bounding box center [827, 485] width 477 height 26
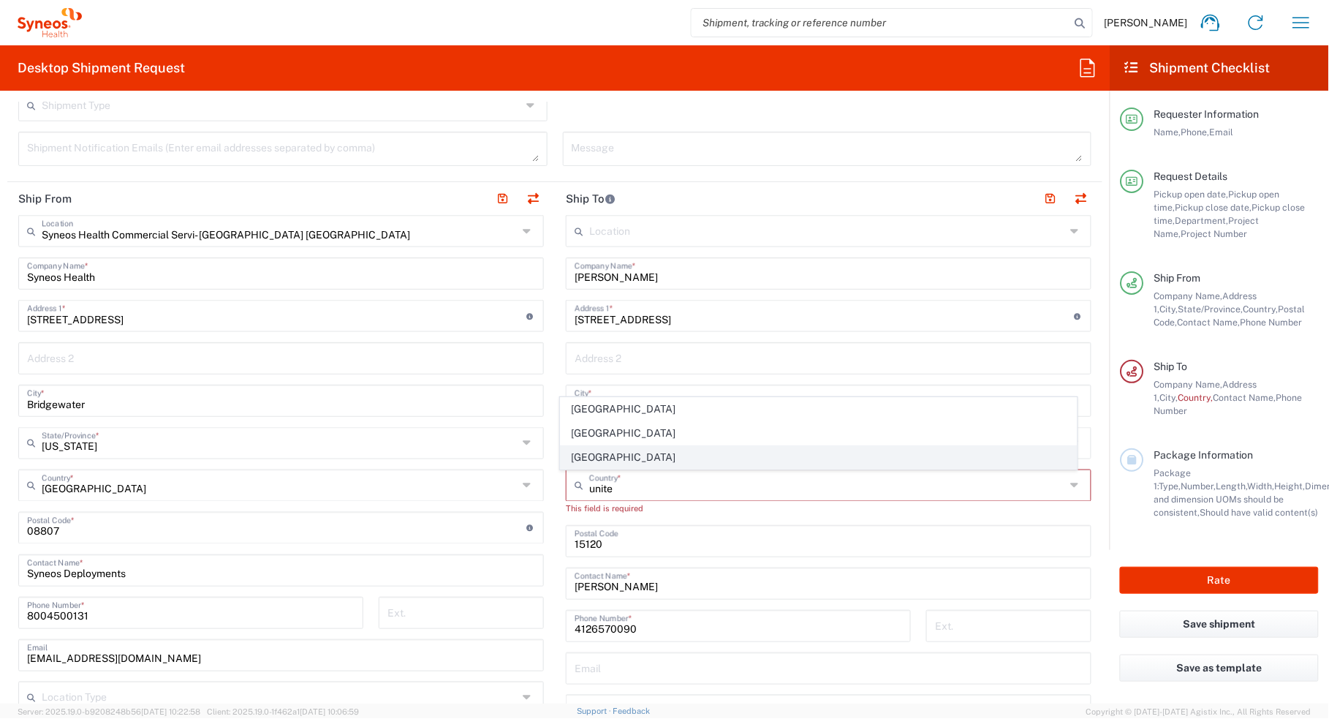
click at [582, 461] on span "[GEOGRAPHIC_DATA]" at bounding box center [819, 457] width 516 height 23
type input "[GEOGRAPHIC_DATA]"
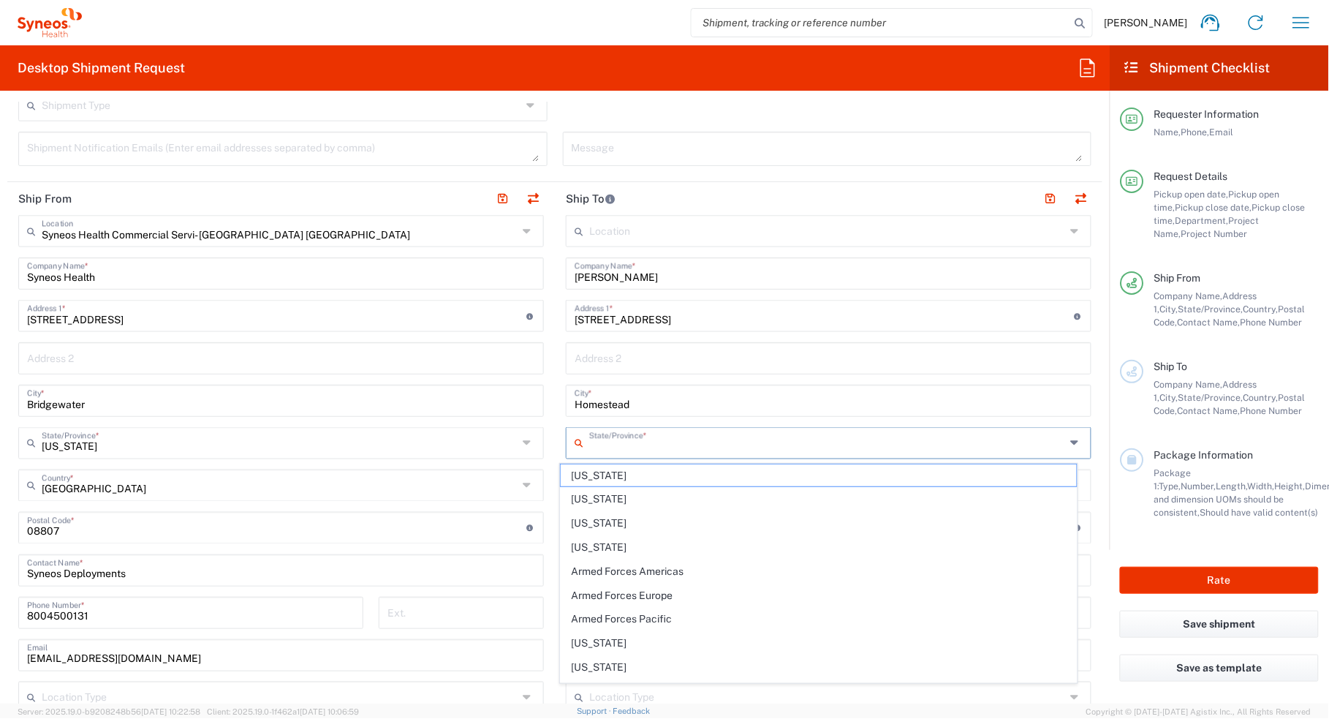
click at [660, 445] on input "text" at bounding box center [827, 442] width 477 height 26
click at [597, 470] on span "[US_STATE]" at bounding box center [819, 475] width 516 height 23
type input "[US_STATE]"
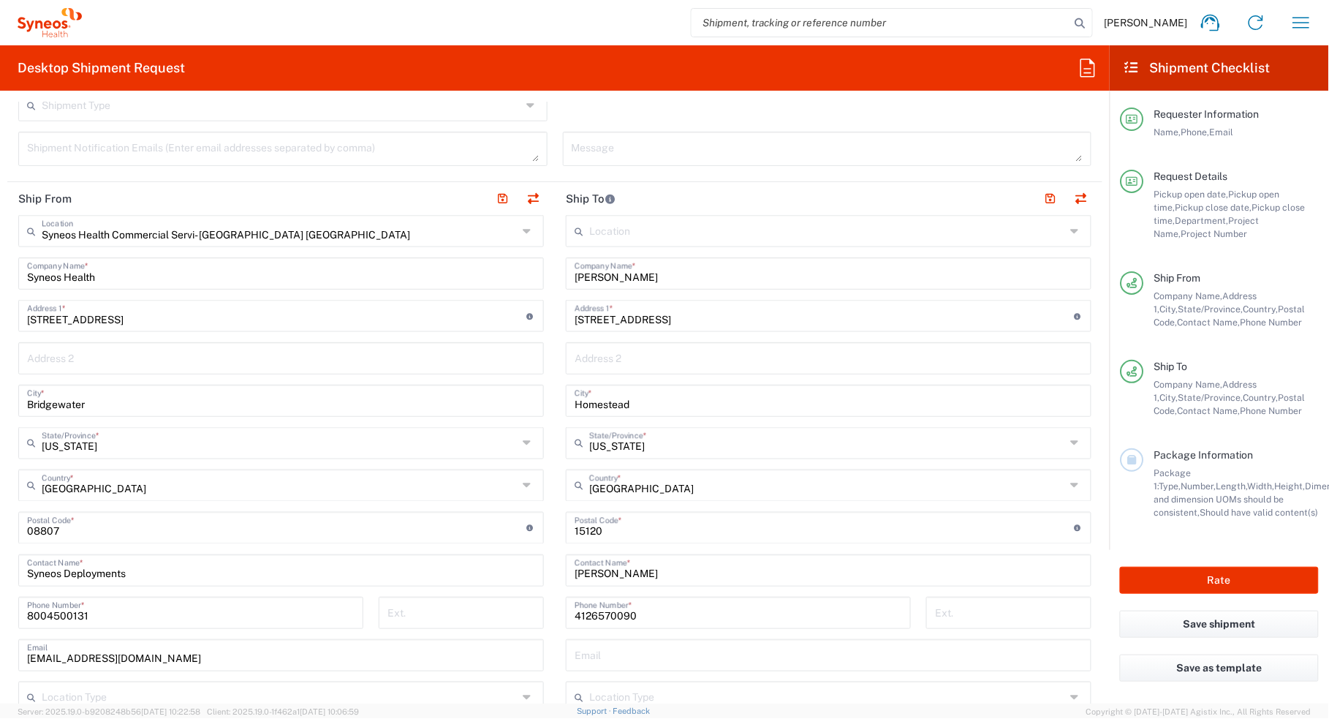
click at [555, 386] on main "Location [PERSON_NAME] LLC-[GEOGRAPHIC_DATA] [GEOGRAPHIC_DATA] [GEOGRAPHIC_DATA…" at bounding box center [829, 522] width 548 height 614
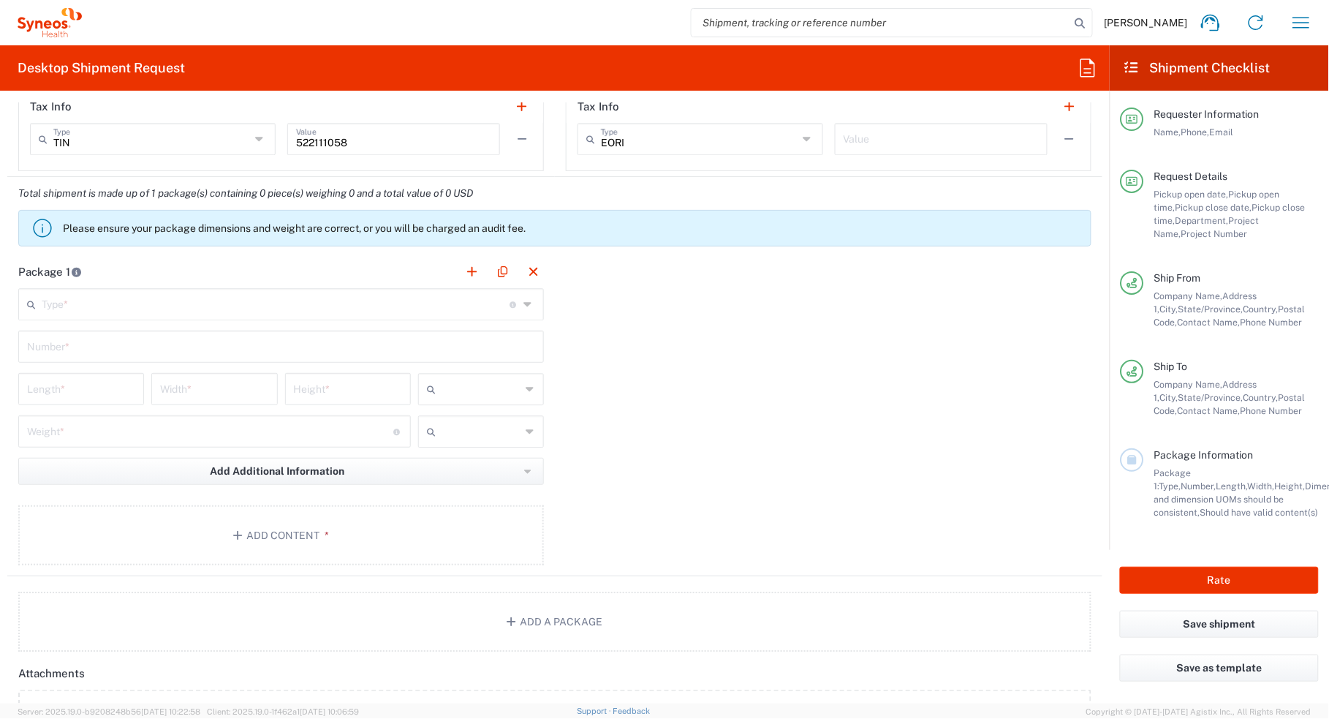
scroll to position [1279, 0]
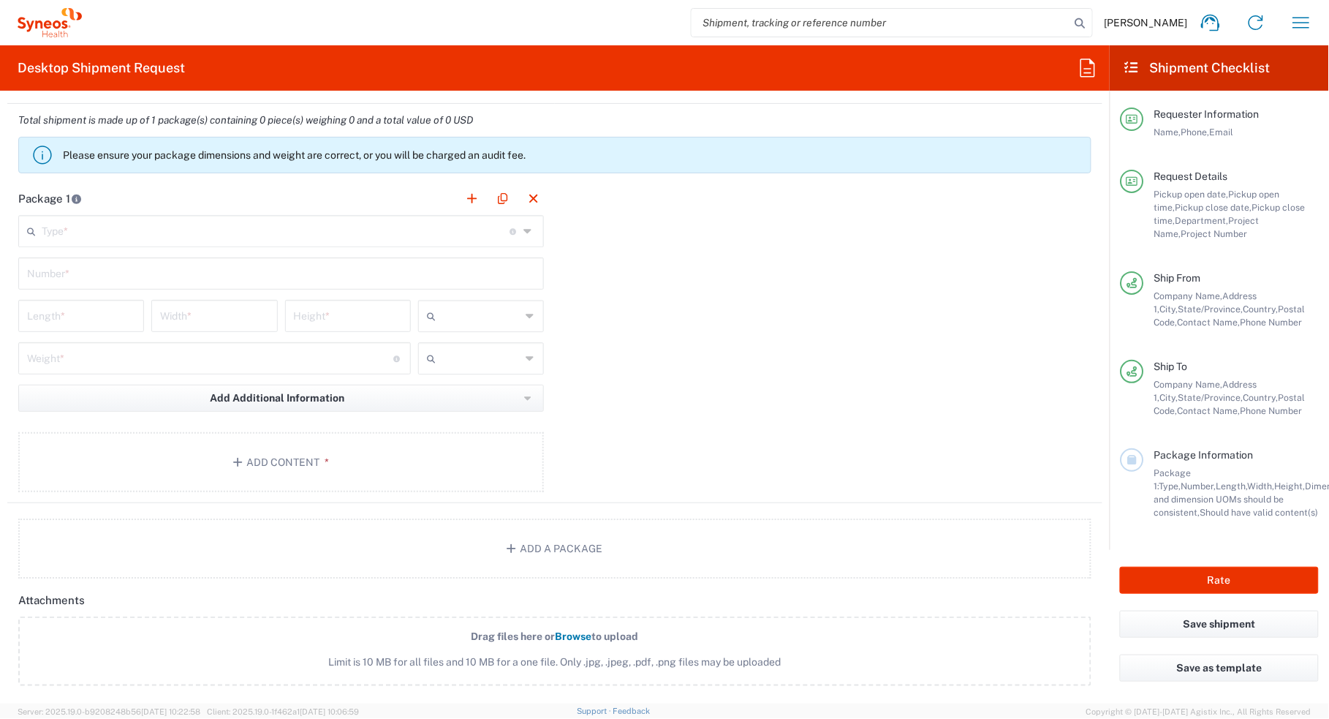
click at [45, 238] on input "text" at bounding box center [276, 230] width 469 height 26
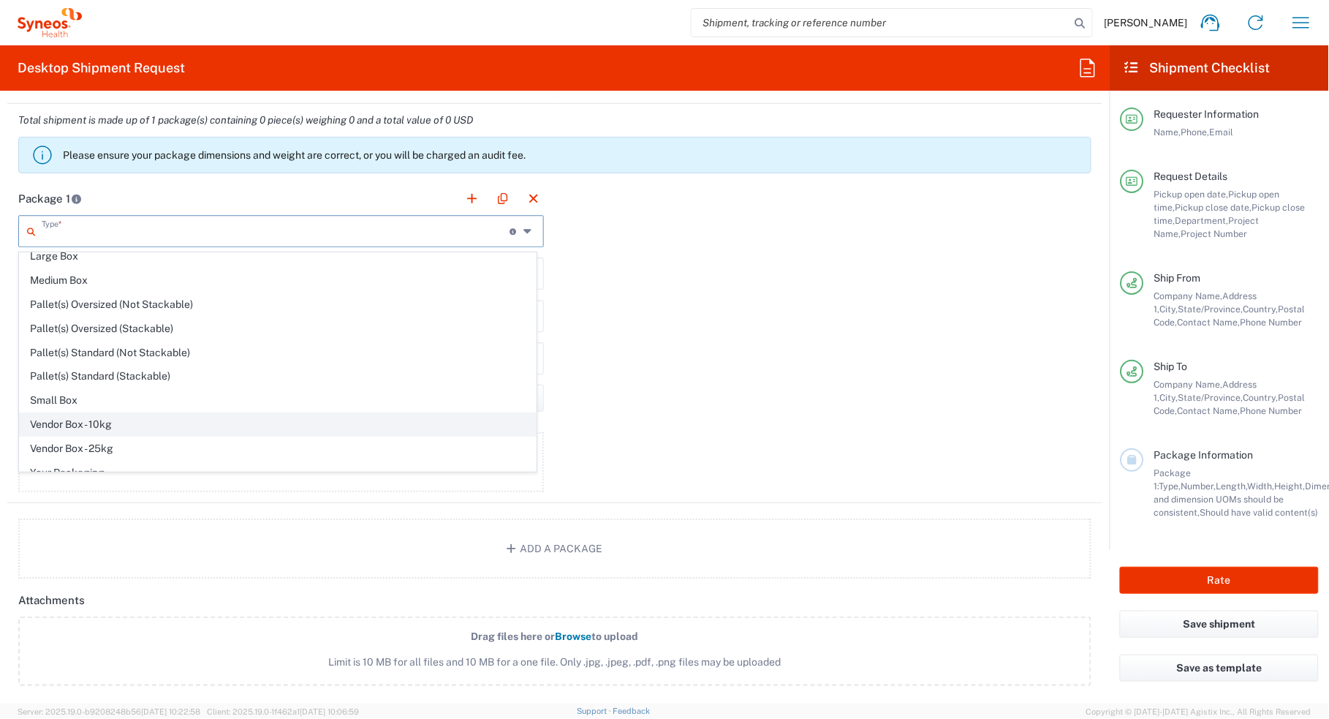
scroll to position [48, 0]
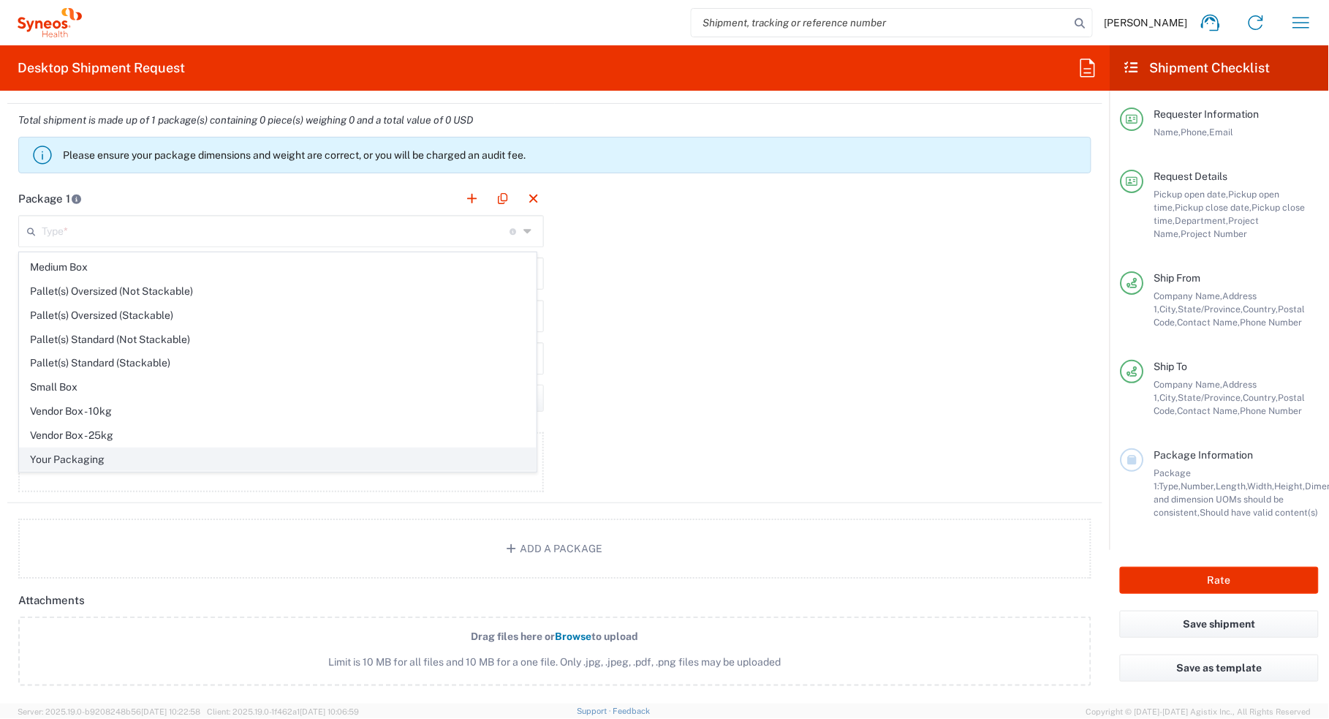
click at [99, 457] on span "Your Packaging" at bounding box center [278, 459] width 516 height 23
type input "Your Packaging"
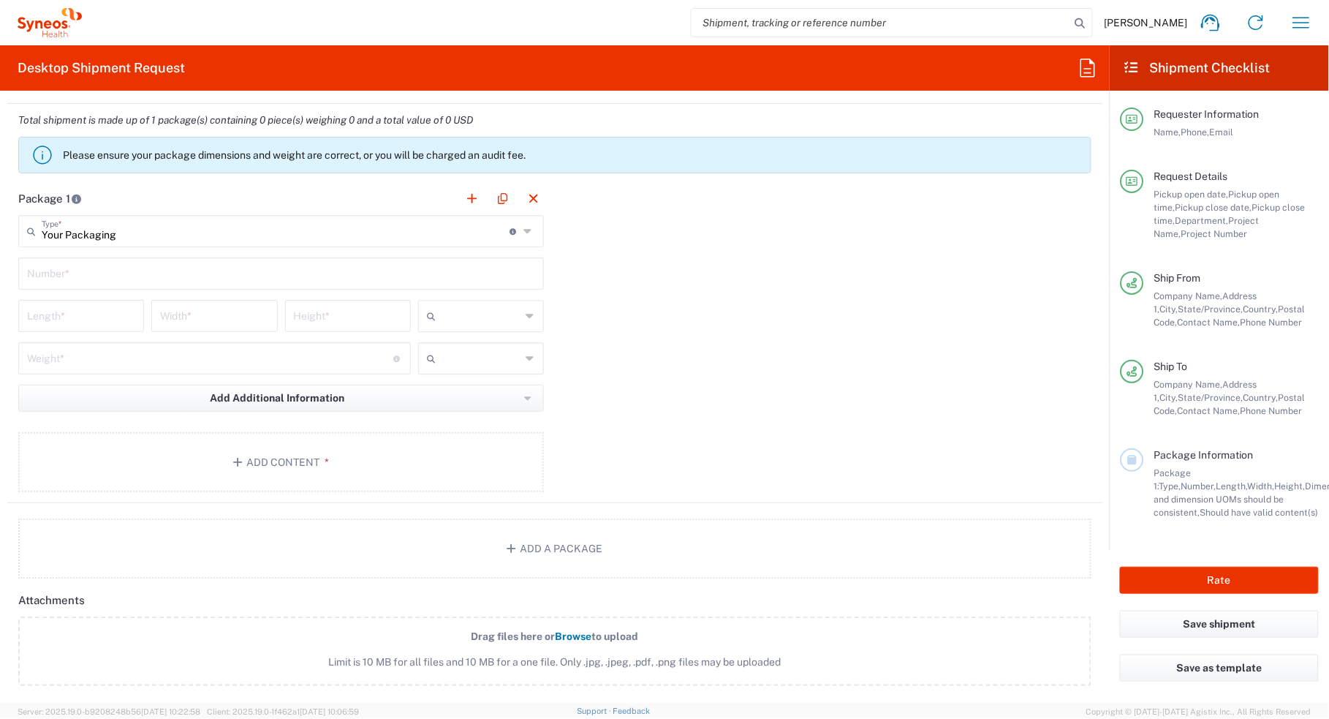
click at [70, 287] on div "Number *" at bounding box center [281, 273] width 526 height 32
click at [88, 273] on input "text" at bounding box center [281, 273] width 508 height 26
type input "1"
click at [89, 306] on input "number" at bounding box center [81, 315] width 108 height 26
type input "22"
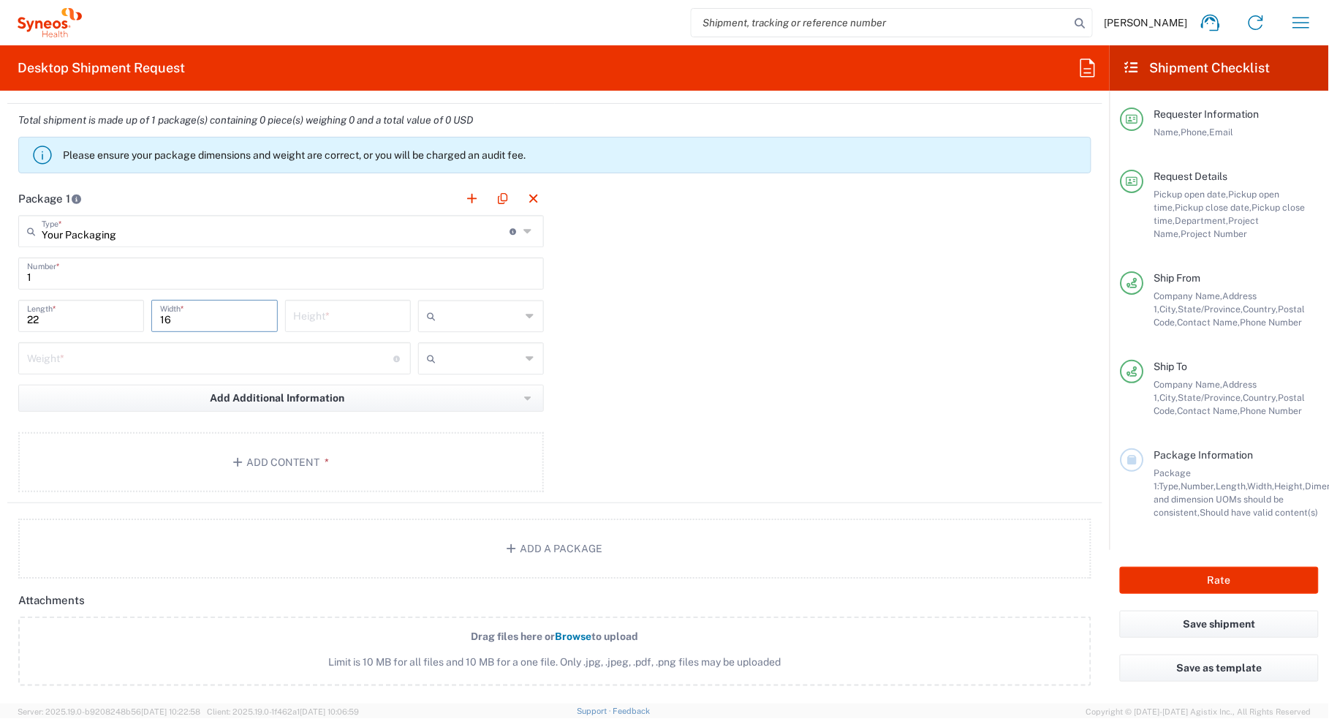
type input "16"
type input "5"
click at [464, 326] on input "text" at bounding box center [481, 315] width 79 height 23
click at [472, 393] on span "in" at bounding box center [475, 396] width 121 height 23
type input "in"
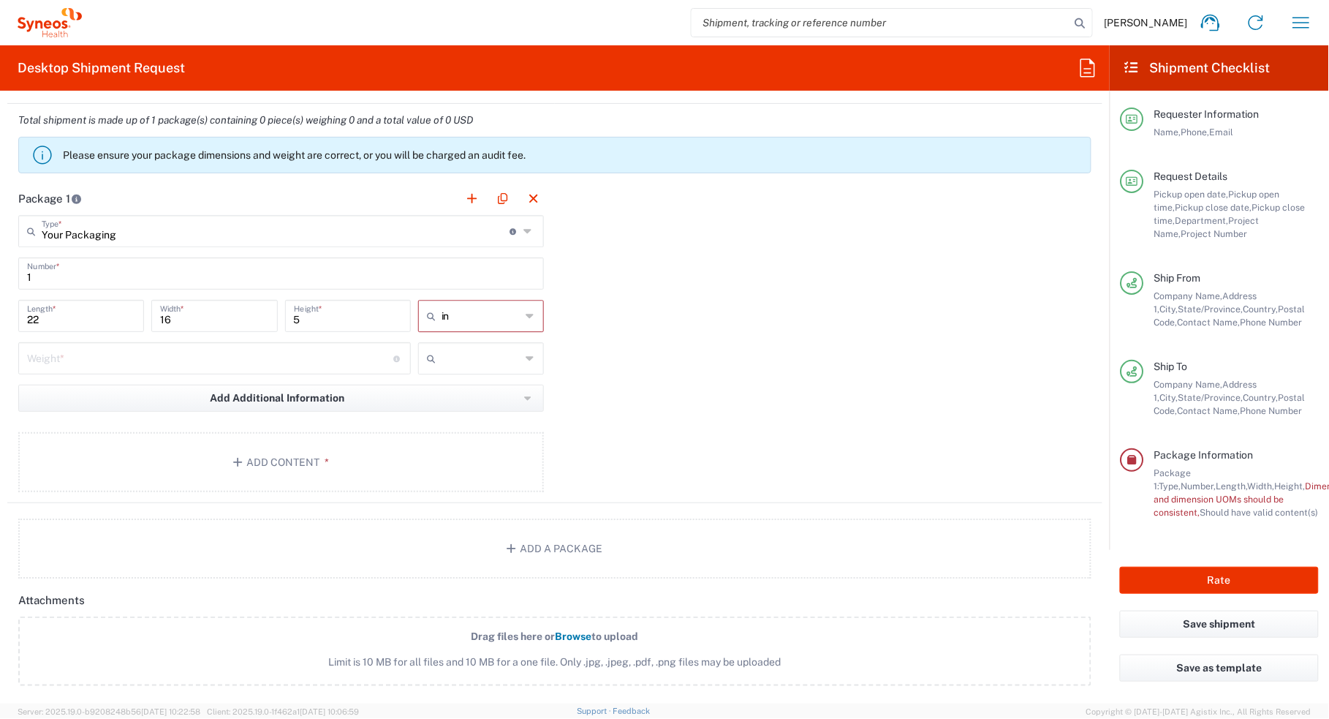
click at [291, 355] on input "number" at bounding box center [210, 357] width 367 height 26
type input "10"
click at [514, 338] on div "in cm ft in" at bounding box center [481, 321] width 133 height 42
click at [516, 349] on div at bounding box center [481, 358] width 126 height 32
click at [526, 367] on icon at bounding box center [531, 358] width 10 height 23
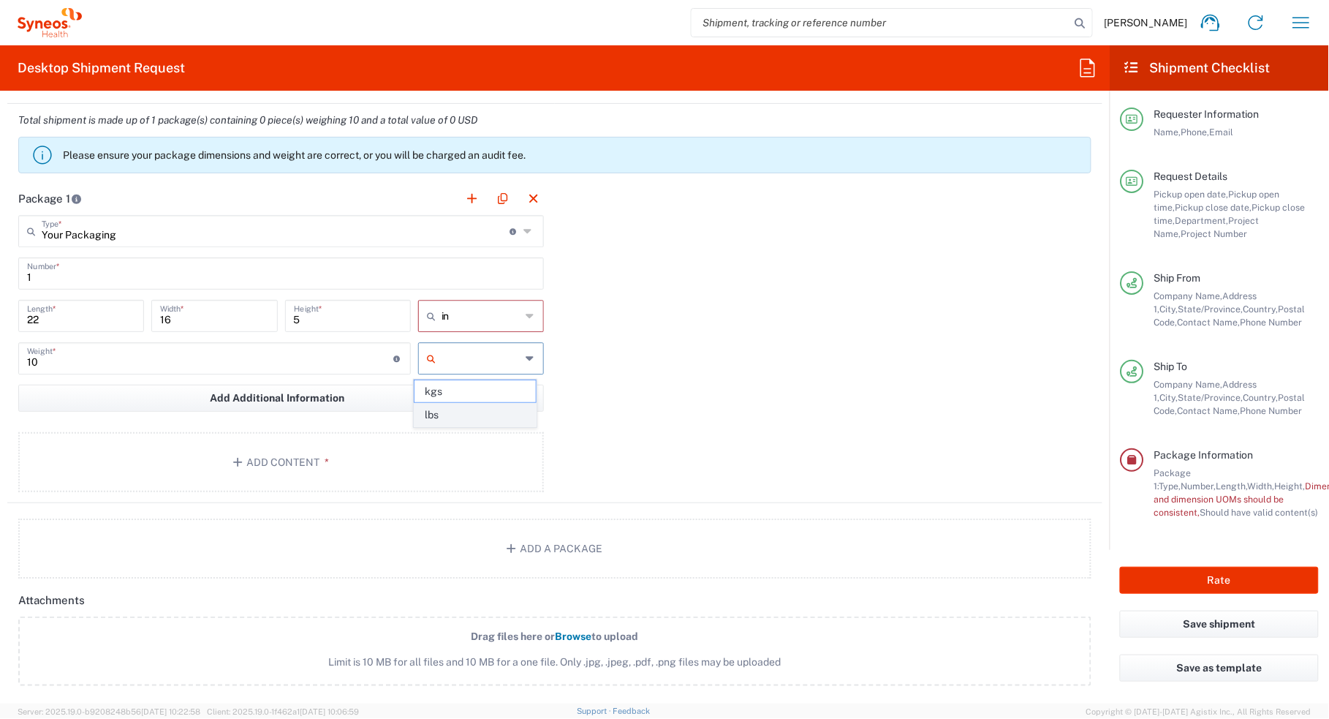
click at [505, 412] on span "lbs" at bounding box center [475, 415] width 121 height 23
type input "lbs"
click at [219, 445] on button "Add Content *" at bounding box center [281, 462] width 526 height 60
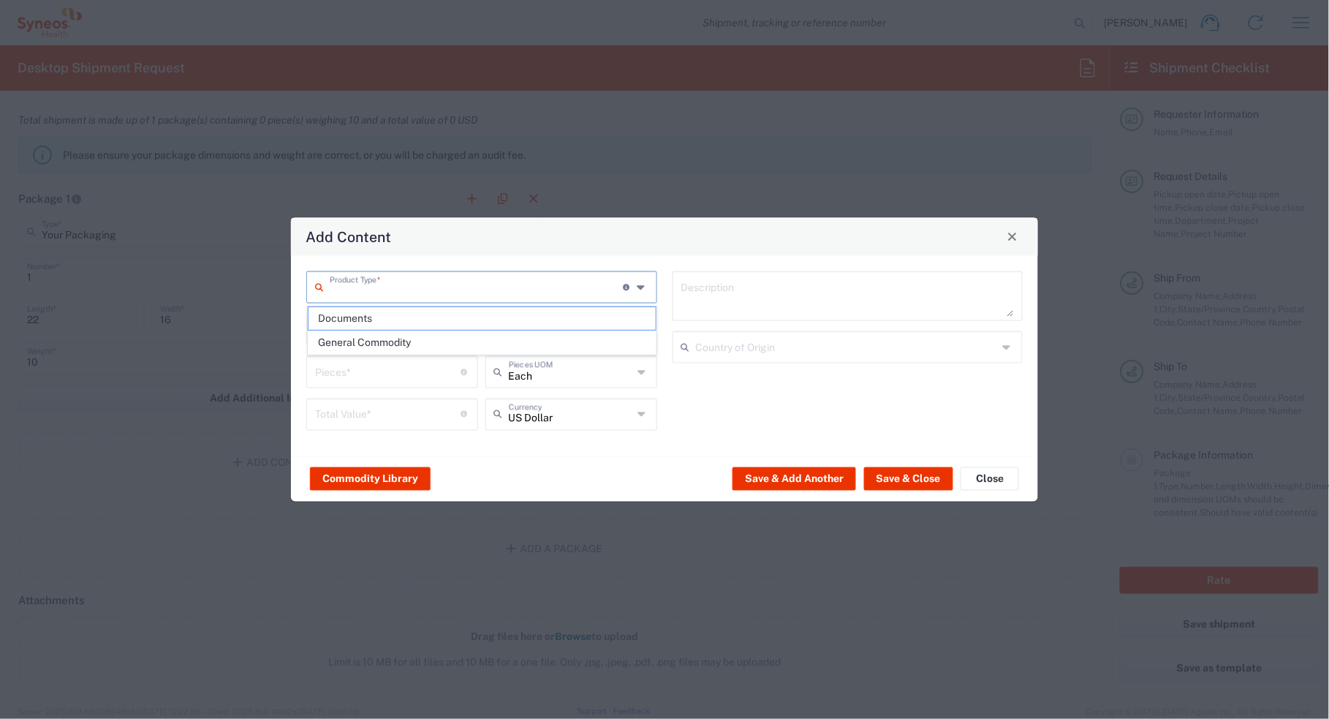
click at [620, 298] on input "text" at bounding box center [477, 286] width 294 height 26
click at [525, 340] on span "General Commodity" at bounding box center [482, 342] width 347 height 23
type input "General Commodity"
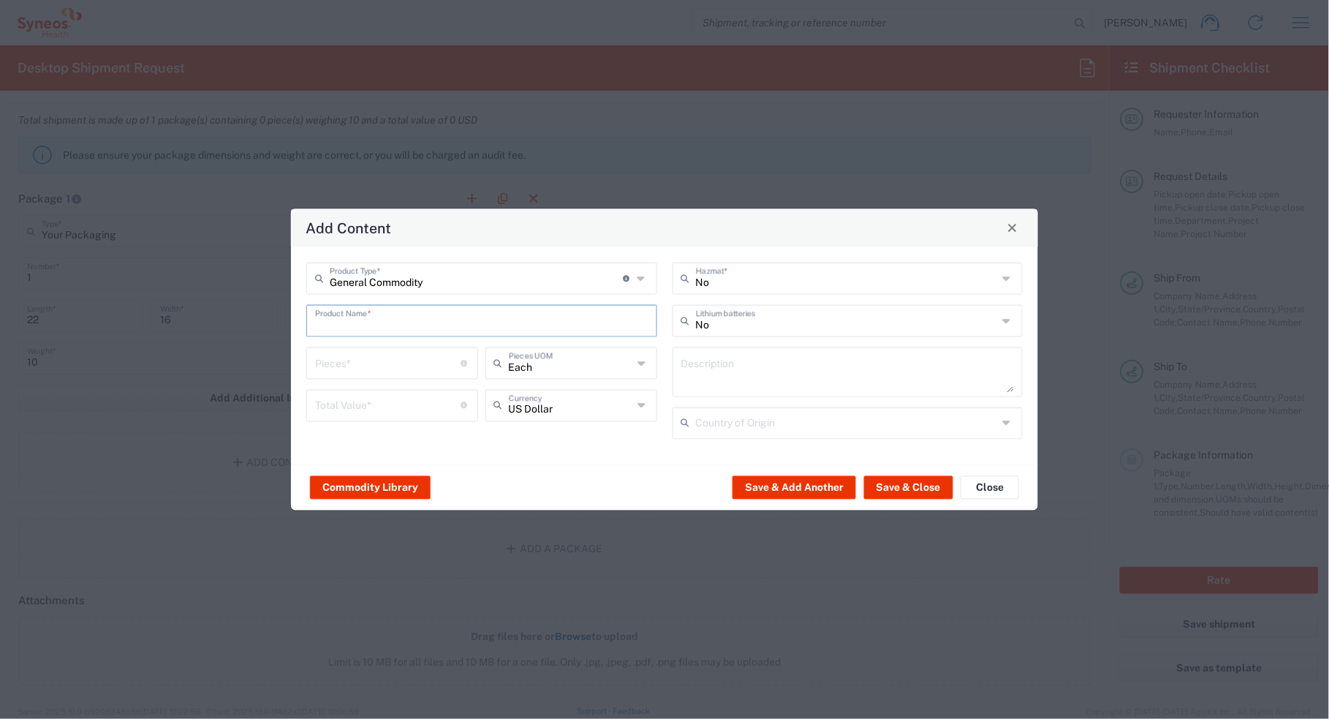
click at [360, 319] on input "text" at bounding box center [481, 319] width 333 height 26
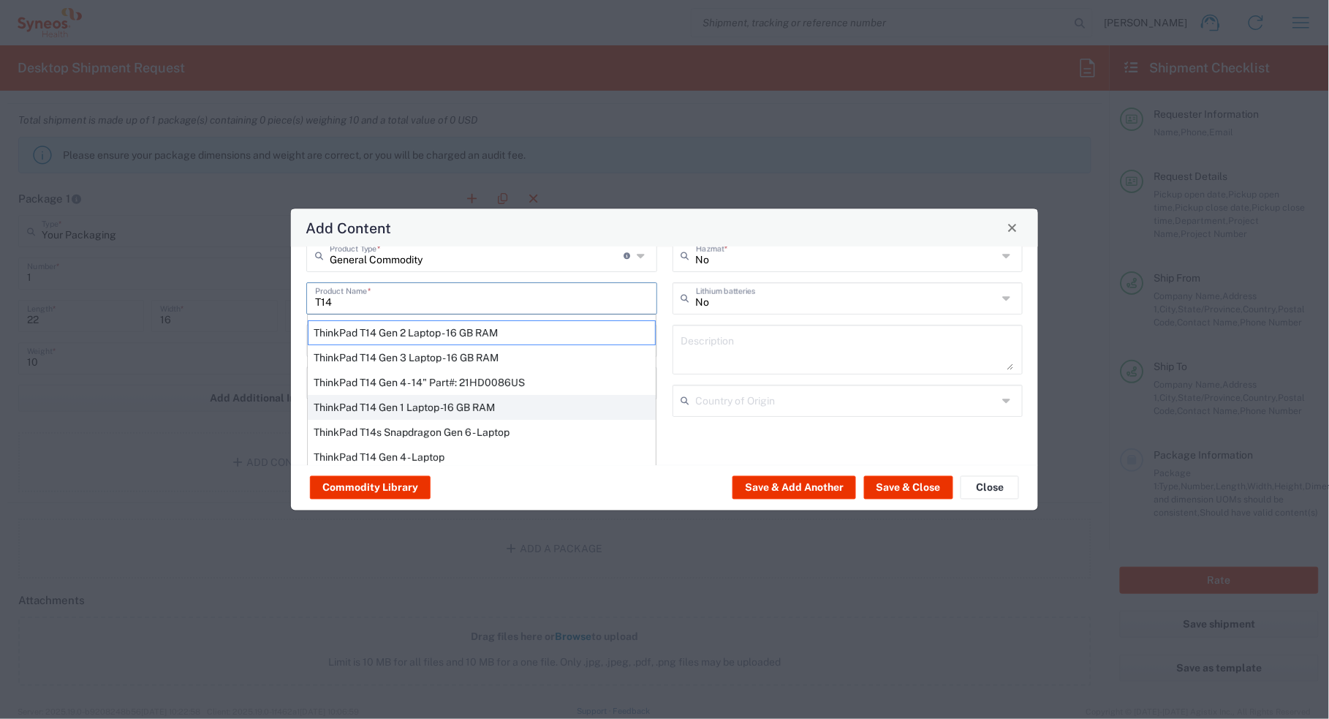
scroll to position [35, 0]
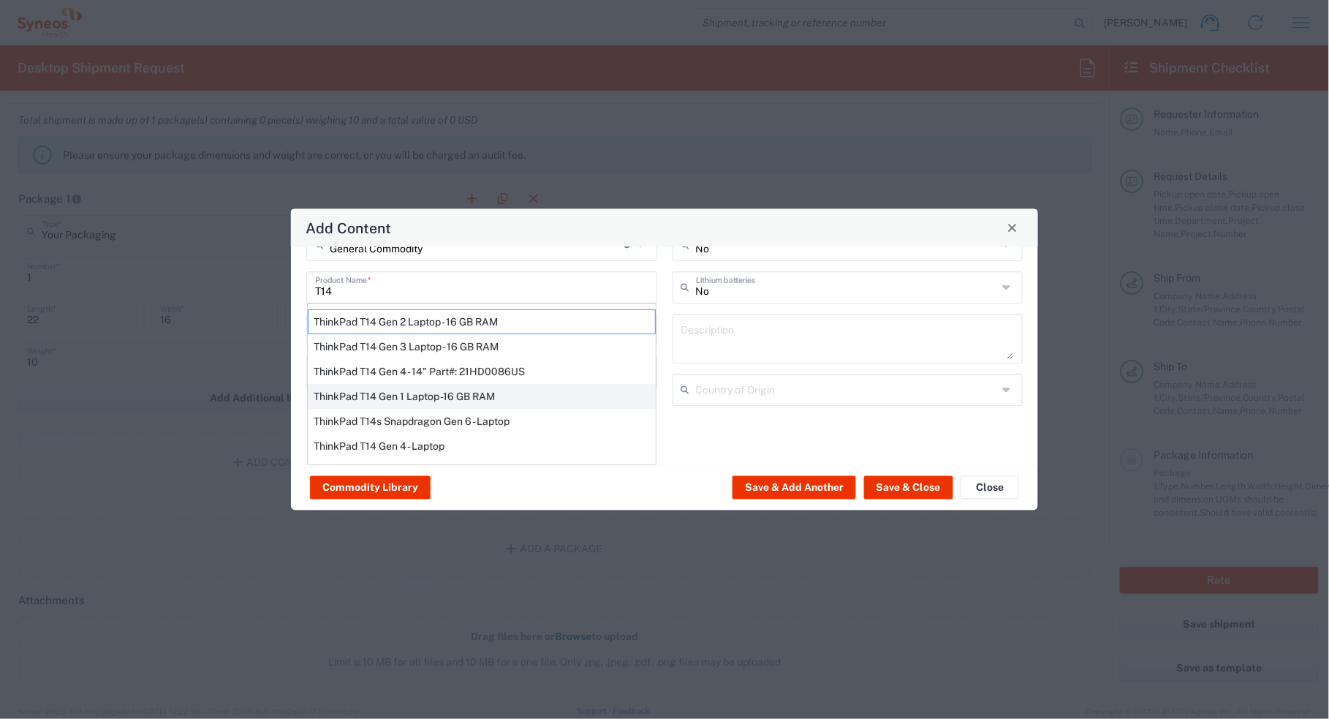
click at [445, 393] on div "ThinkPad T14 Gen 1 Laptop -16 GB RAM" at bounding box center [482, 395] width 348 height 25
type input "ThinkPad T14 Gen 1 Laptop -16 GB RAM"
type textarea "Intel Core i5-10210U- 14"- 512 GB SSD"
type input "[GEOGRAPHIC_DATA]"
type input "Yes"
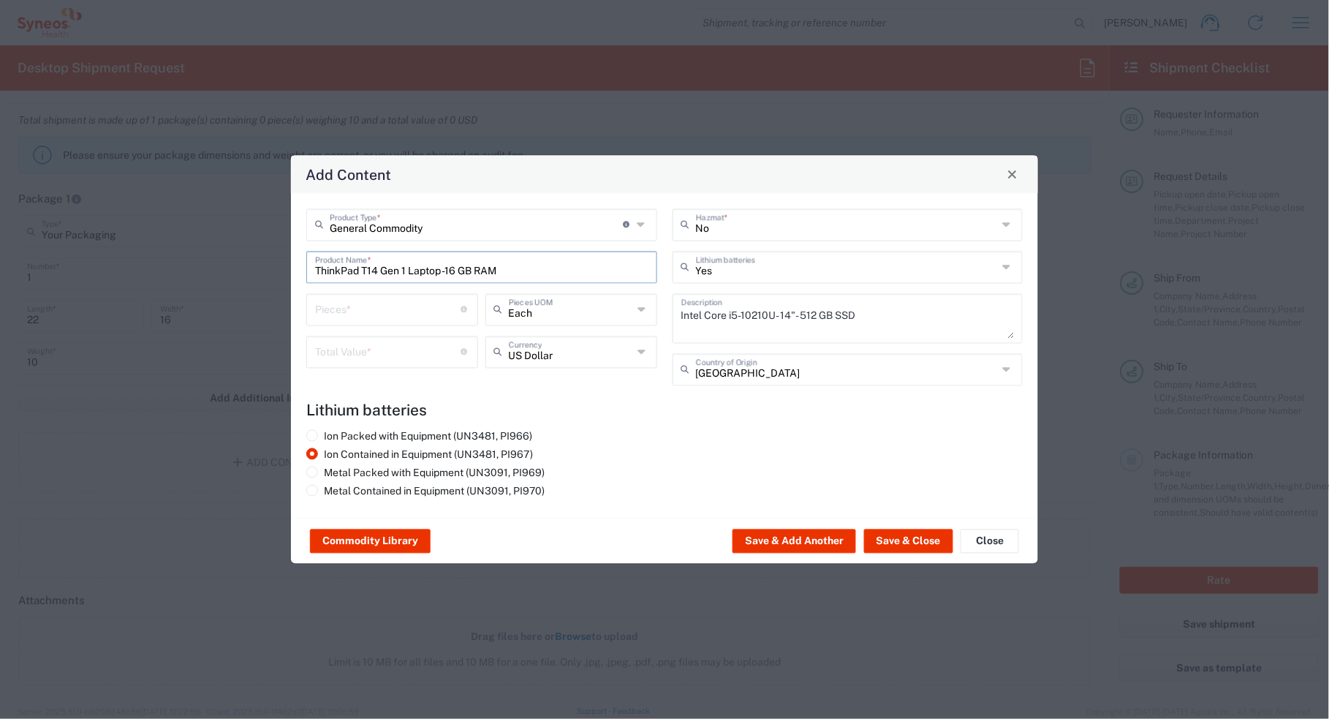
scroll to position [0, 0]
click at [404, 305] on input "number" at bounding box center [388, 308] width 146 height 26
type input "1"
click at [381, 344] on input "number" at bounding box center [388, 351] width 146 height 26
type input "1000"
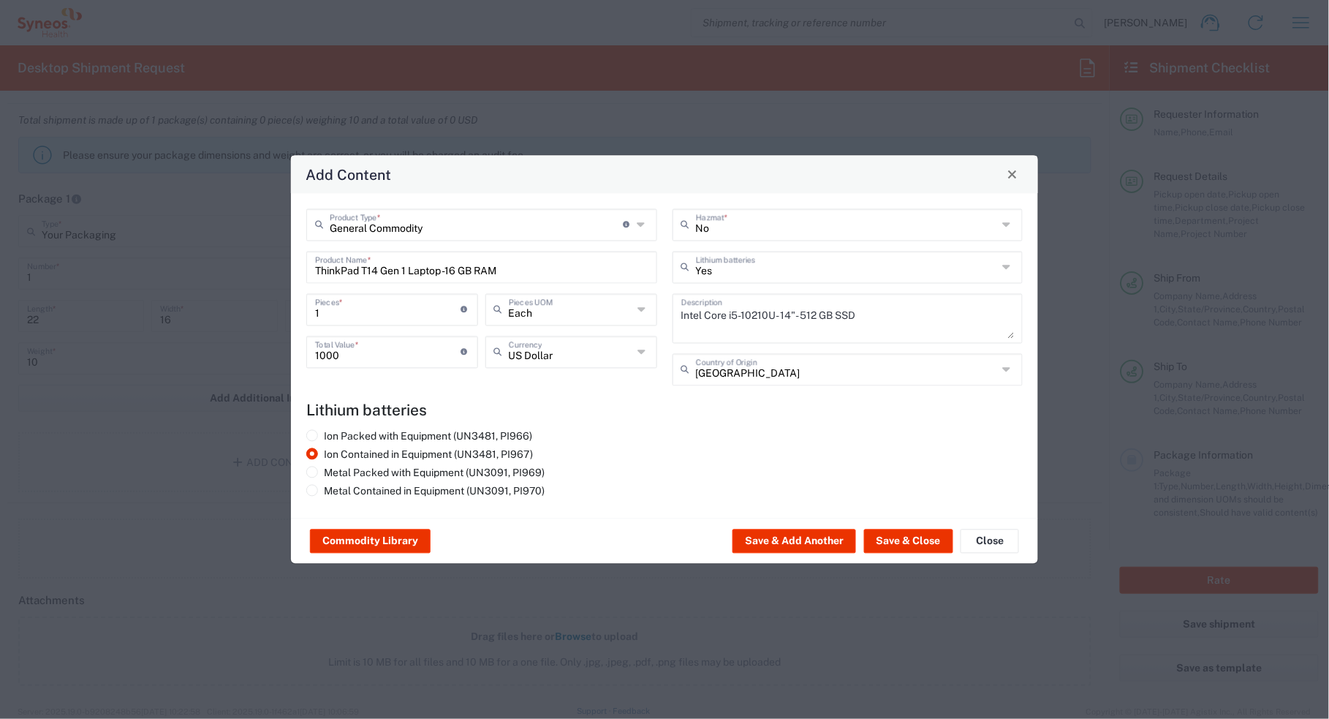
drag, startPoint x: 725, startPoint y: 518, endPoint x: 725, endPoint y: 450, distance: 68.0
click at [725, 517] on agx-package-content-widget "General Commodity Product Type * Document: Paper document generated internally …" at bounding box center [664, 378] width 747 height 371
click at [901, 536] on button "Save & Close" at bounding box center [908, 540] width 89 height 23
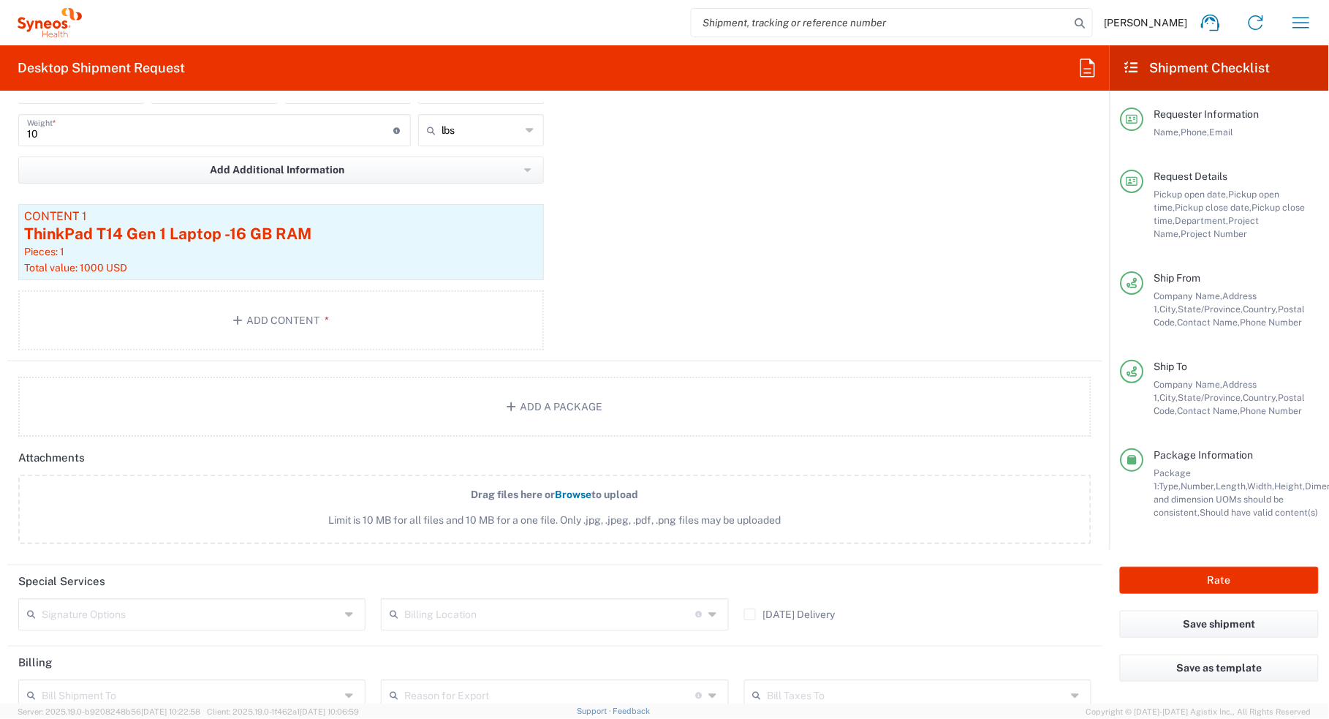
scroll to position [1645, 0]
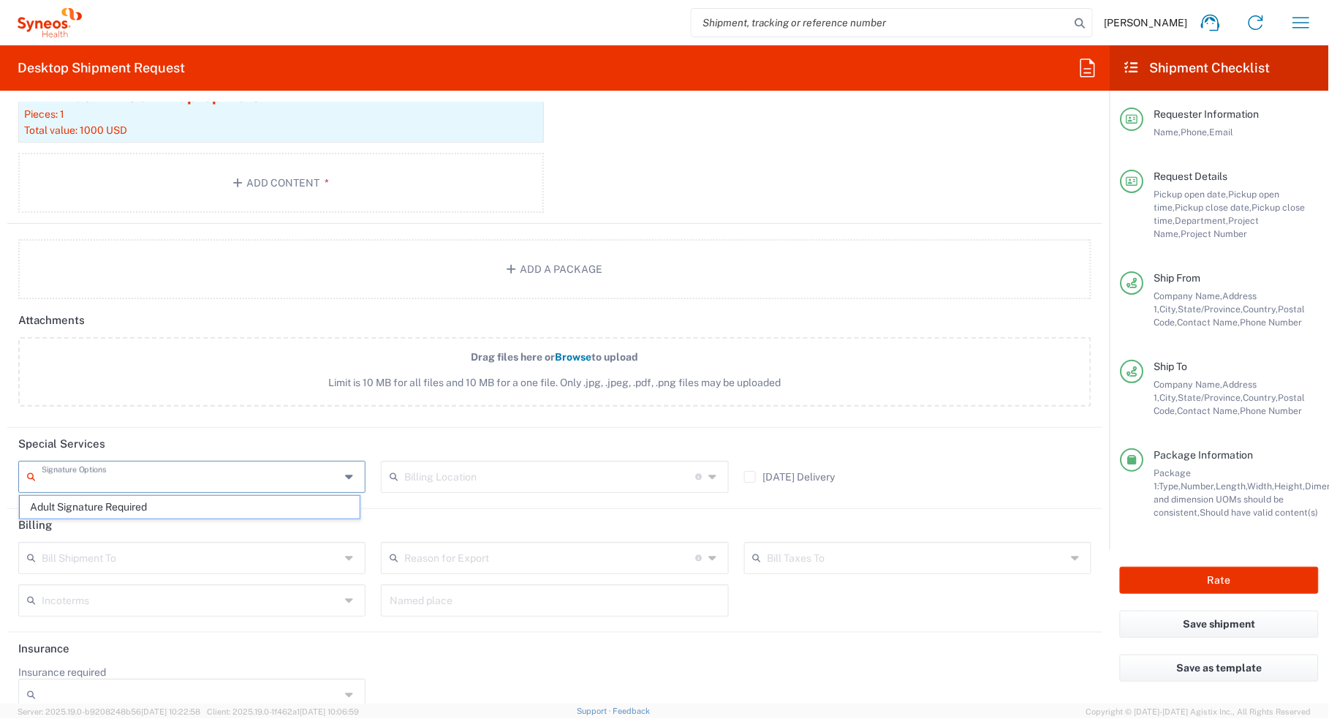
click at [260, 472] on input "text" at bounding box center [191, 476] width 298 height 26
drag, startPoint x: 154, startPoint y: 502, endPoint x: 173, endPoint y: 499, distance: 19.4
click at [157, 503] on span "Adult Signature Required" at bounding box center [190, 507] width 340 height 23
type input "Adult Signature Required"
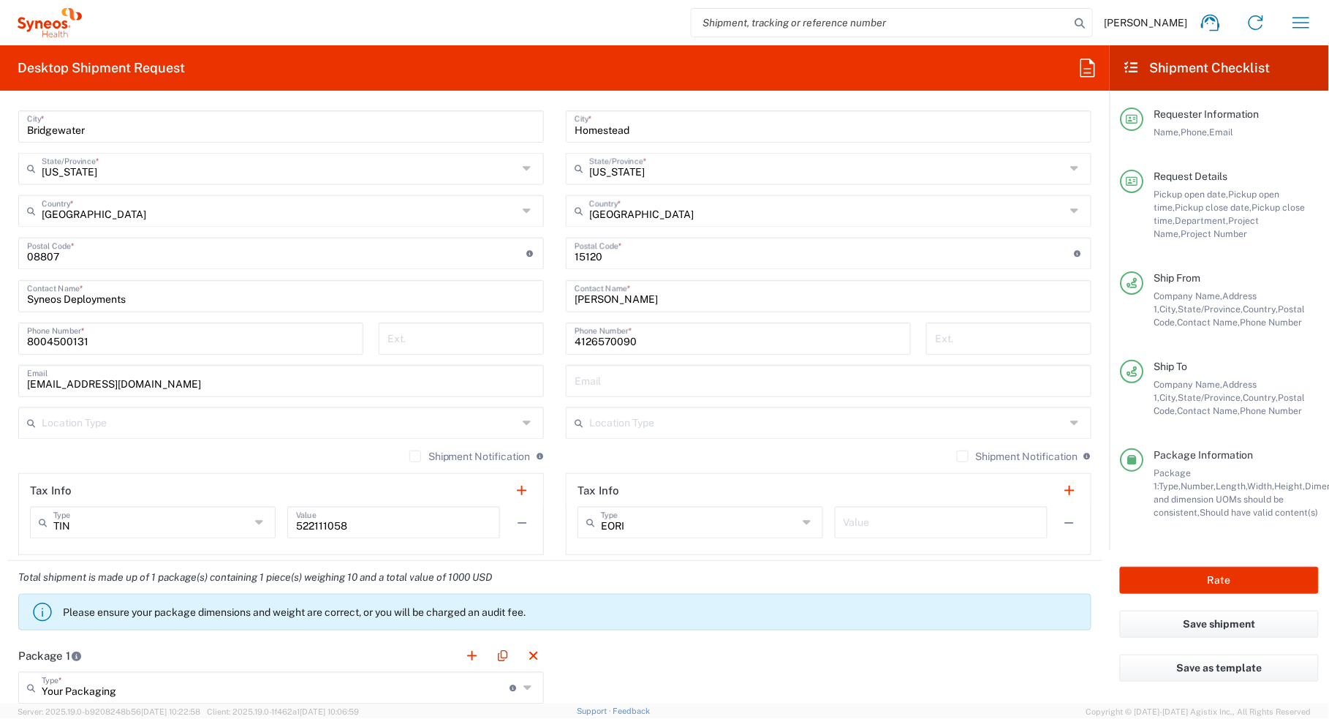
scroll to position [1188, 0]
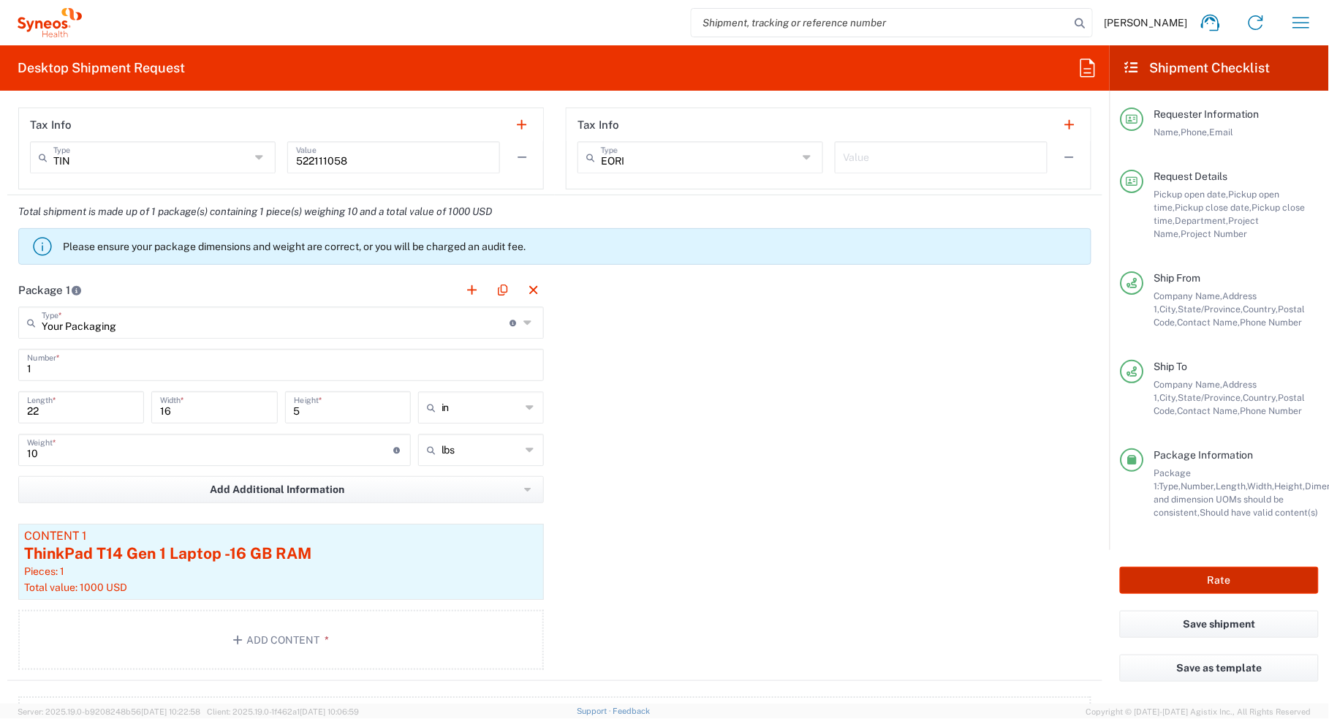
click at [1186, 575] on button "Rate" at bounding box center [1219, 580] width 199 height 27
type input "4205"
type input "6449"
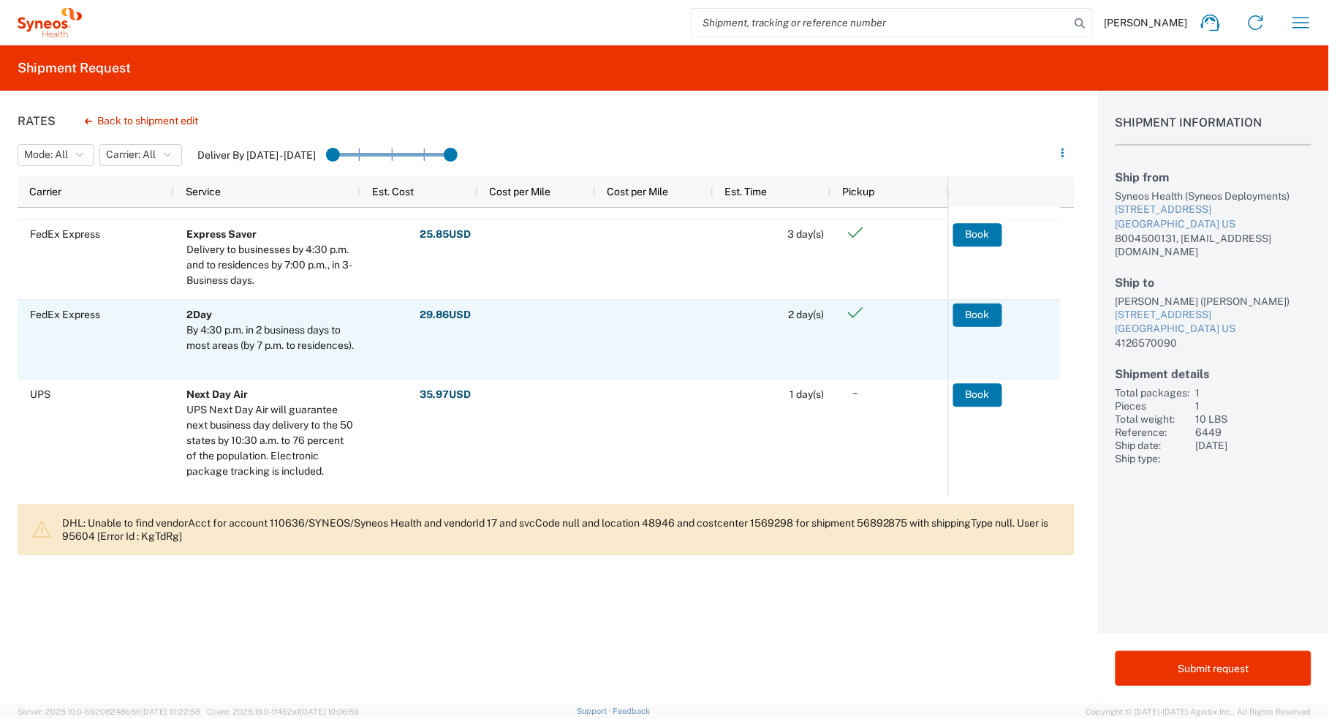
scroll to position [366, 0]
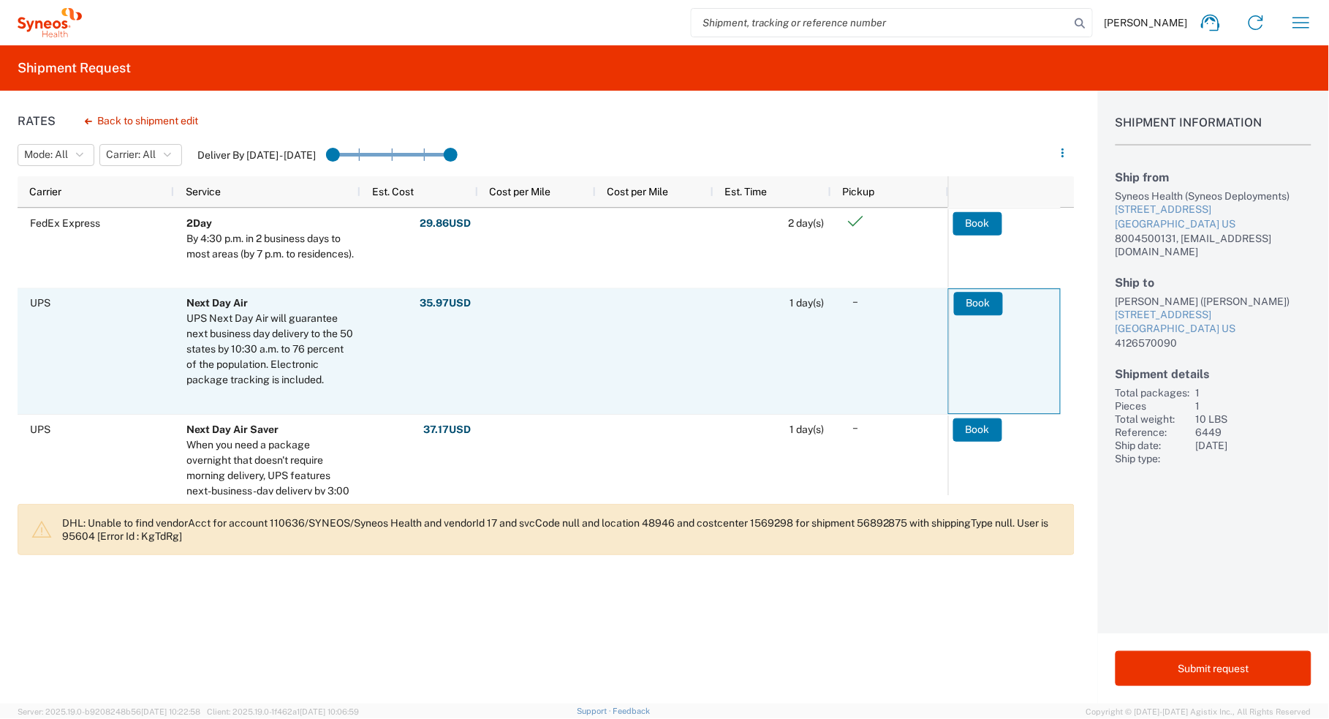
drag, startPoint x: 974, startPoint y: 302, endPoint x: 958, endPoint y: 367, distance: 67.0
click at [976, 304] on button "Book" at bounding box center [978, 303] width 49 height 23
